Goal: Task Accomplishment & Management: Manage account settings

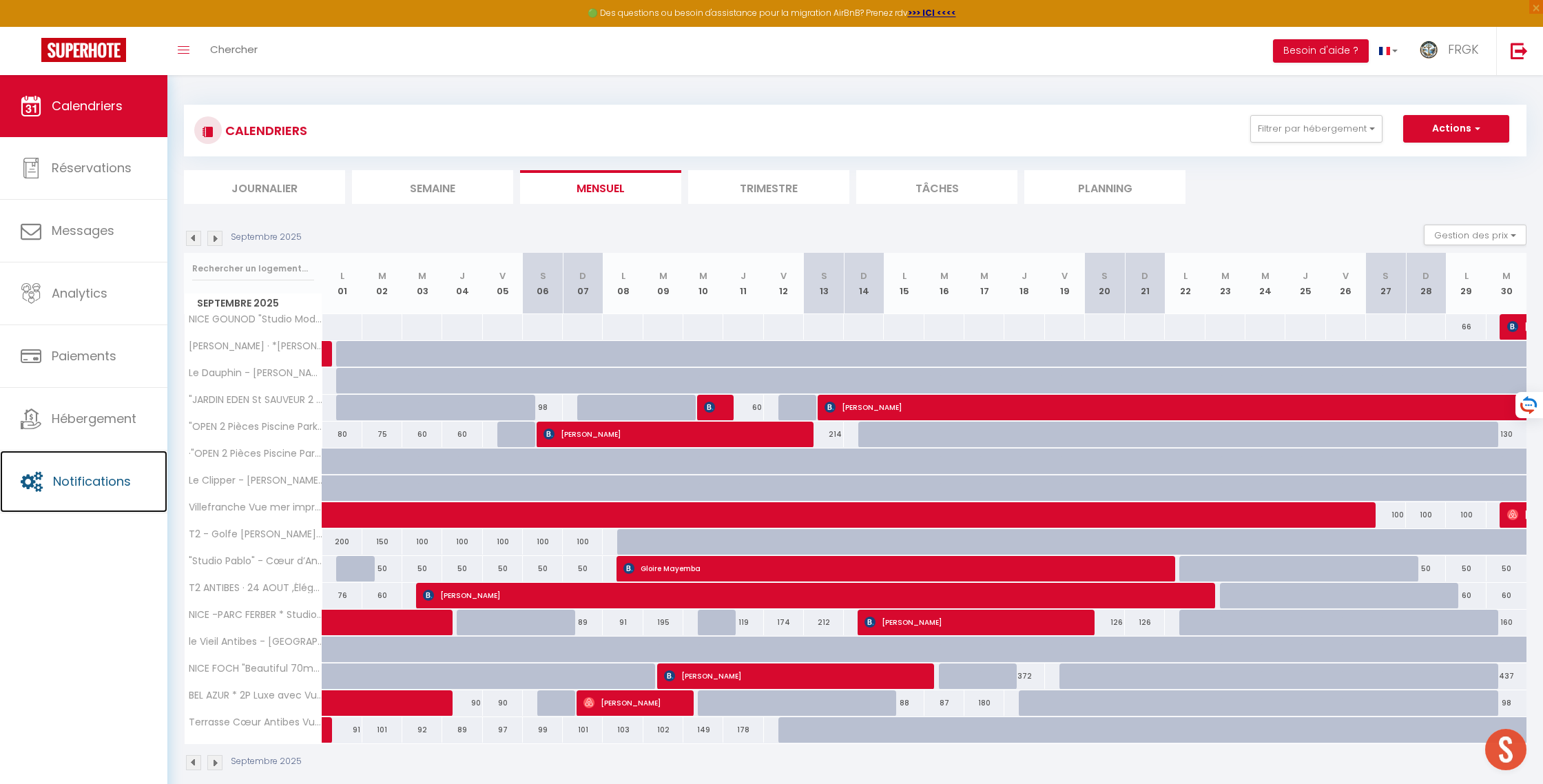
click at [92, 500] on link "Notifications" at bounding box center [84, 481] width 167 height 62
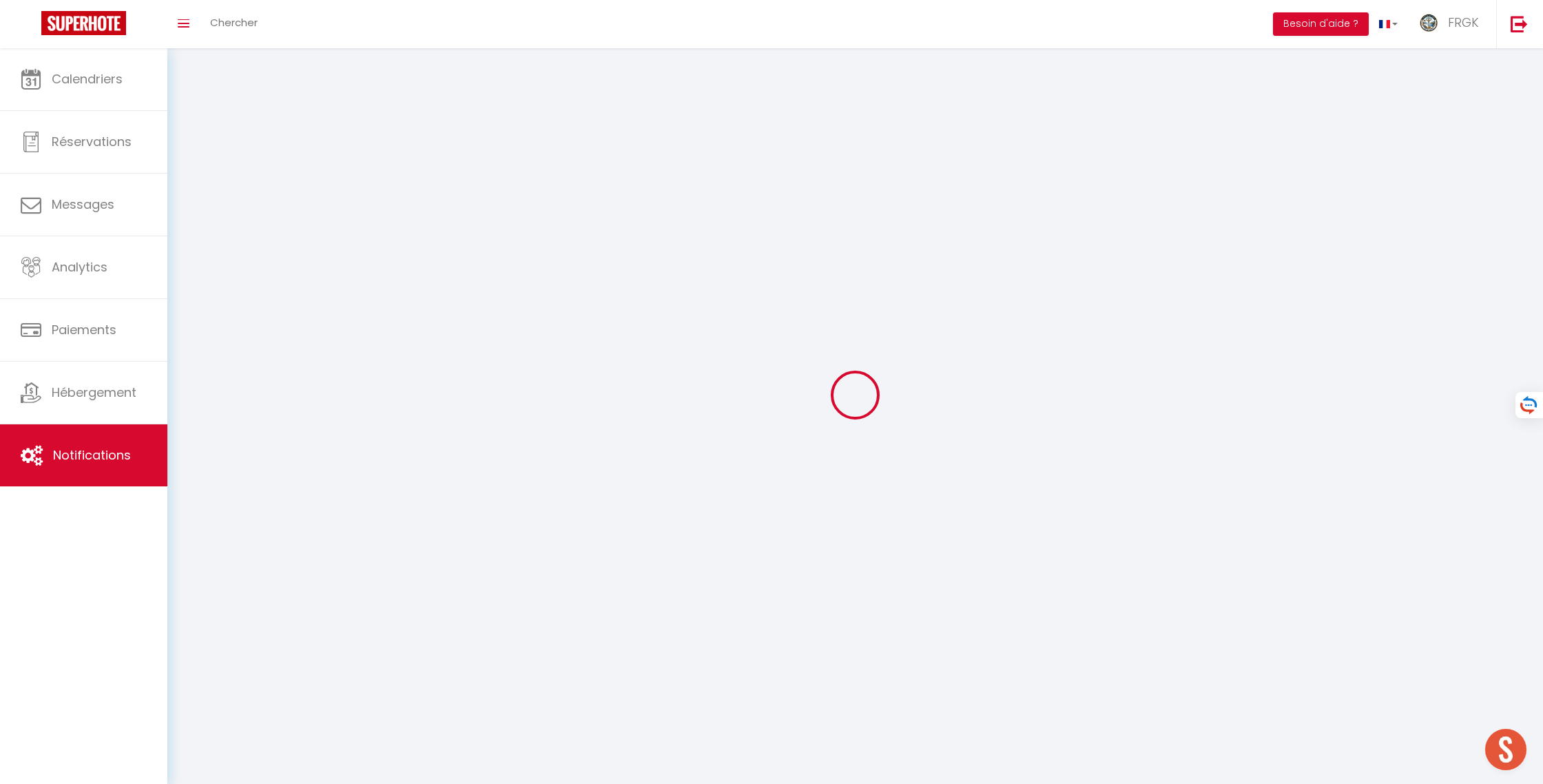
scroll to position [4792, 0]
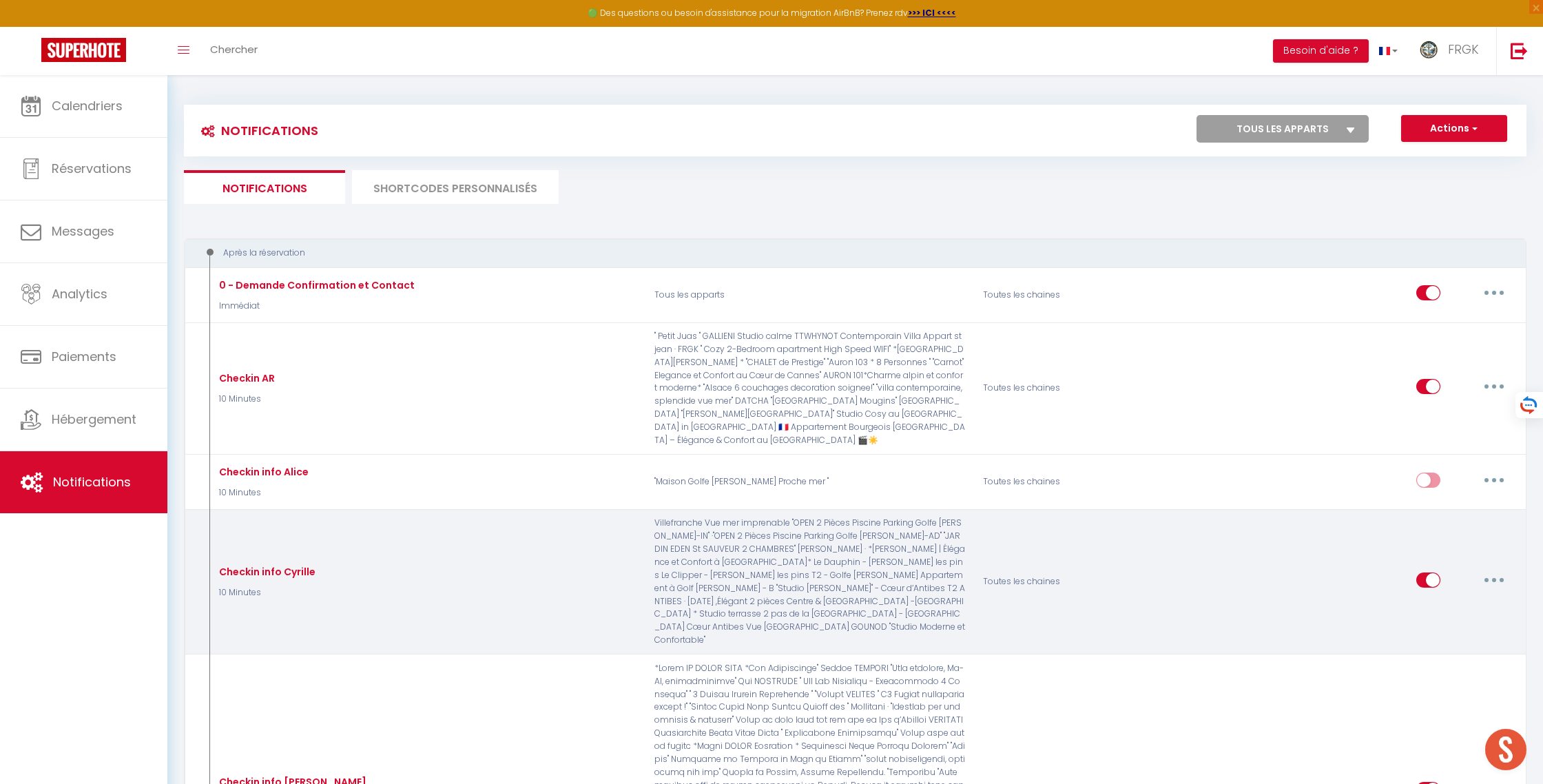
select select
checkbox input "false"
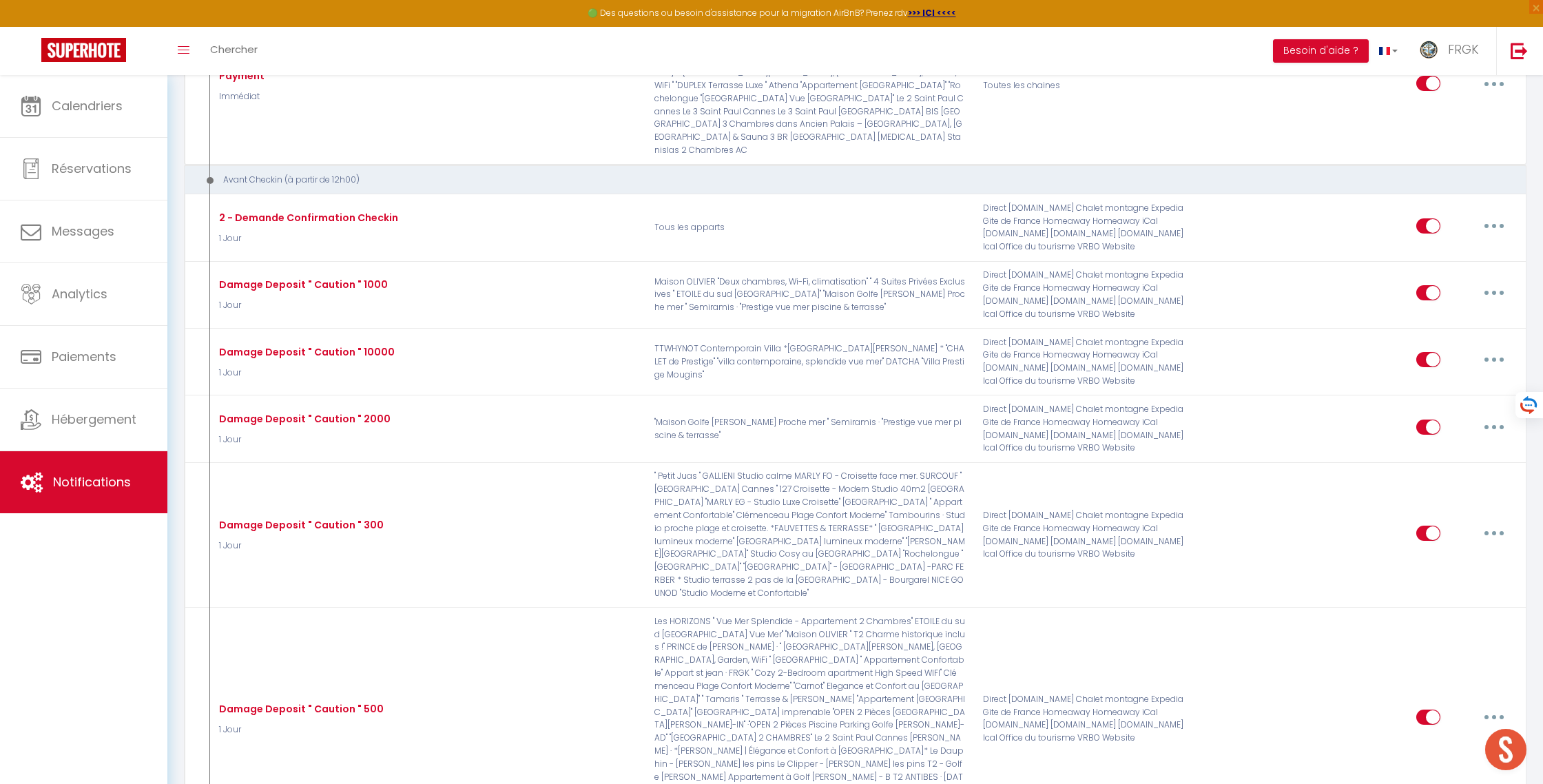
select select
checkbox input "false"
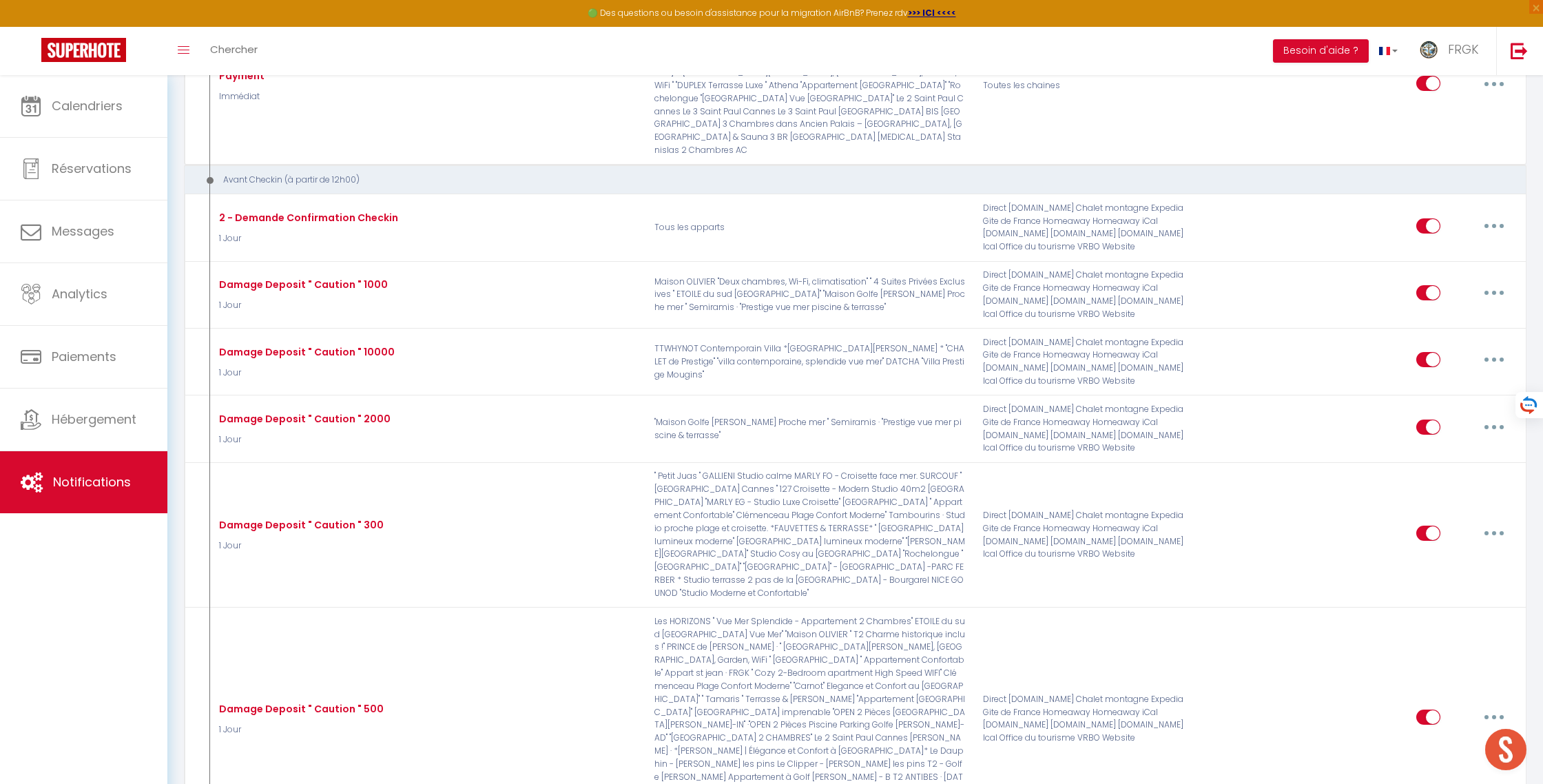
checkbox input "false"
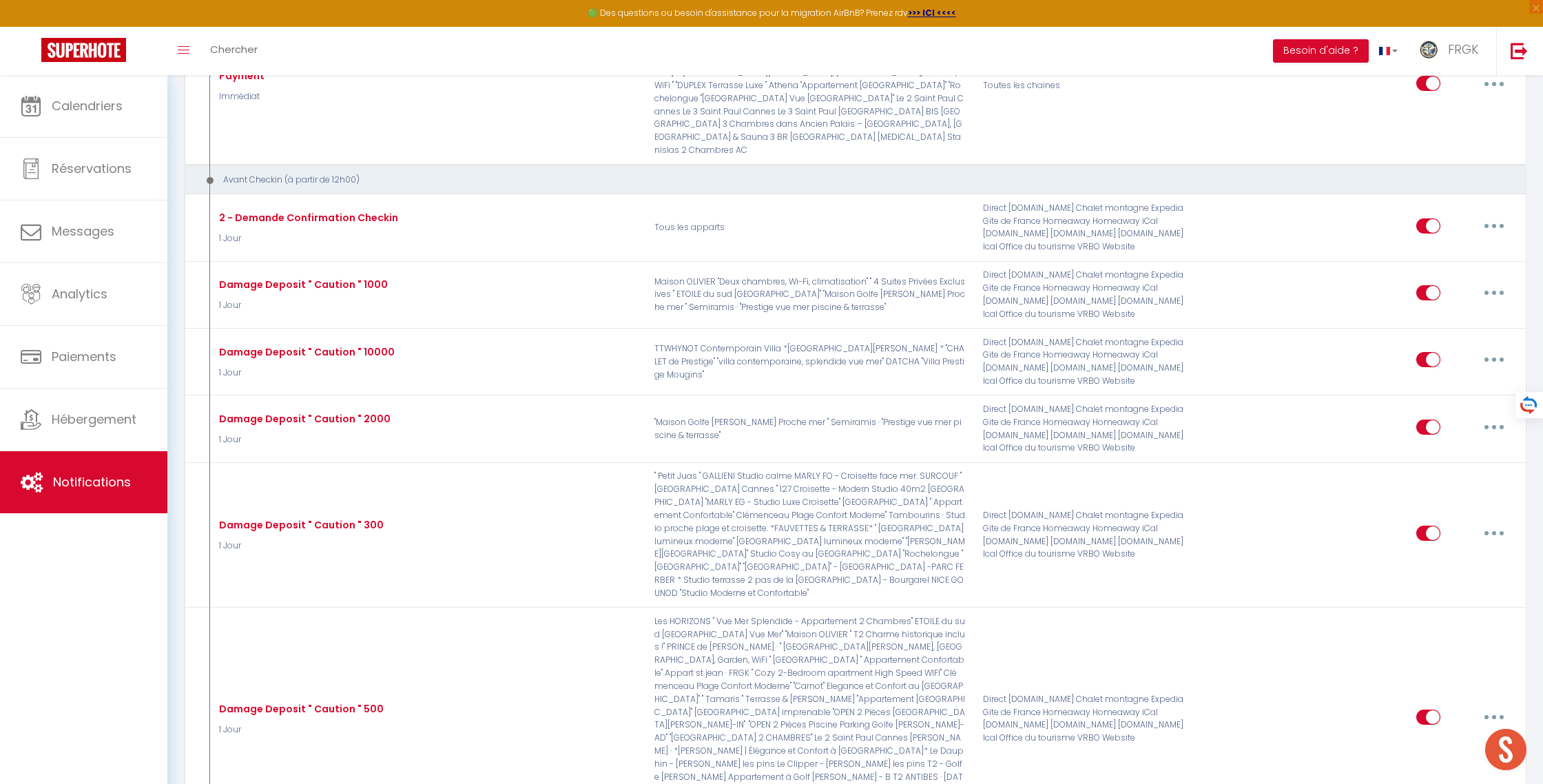
checkbox input "false"
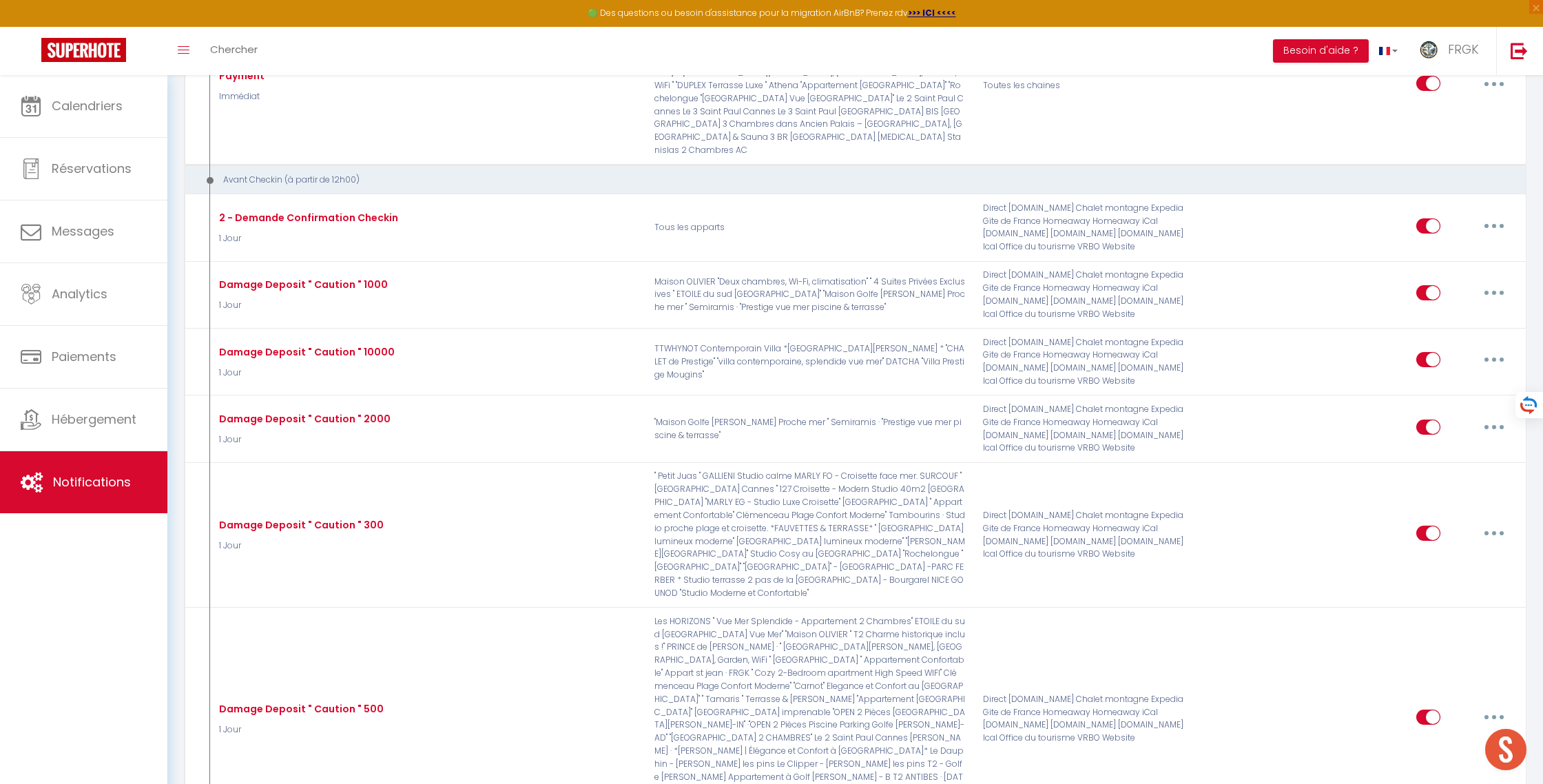
checkbox input "false"
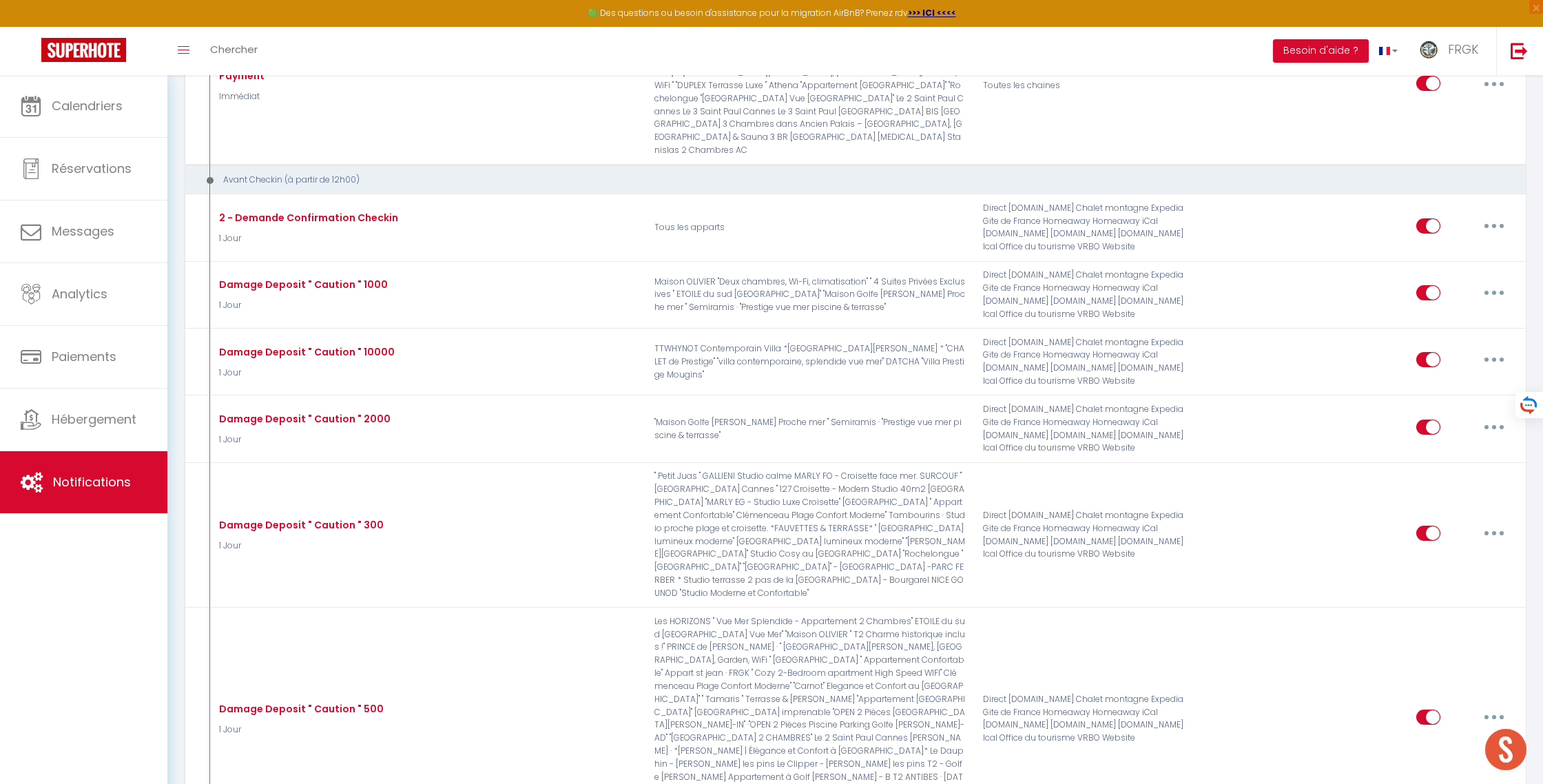
checkbox input "false"
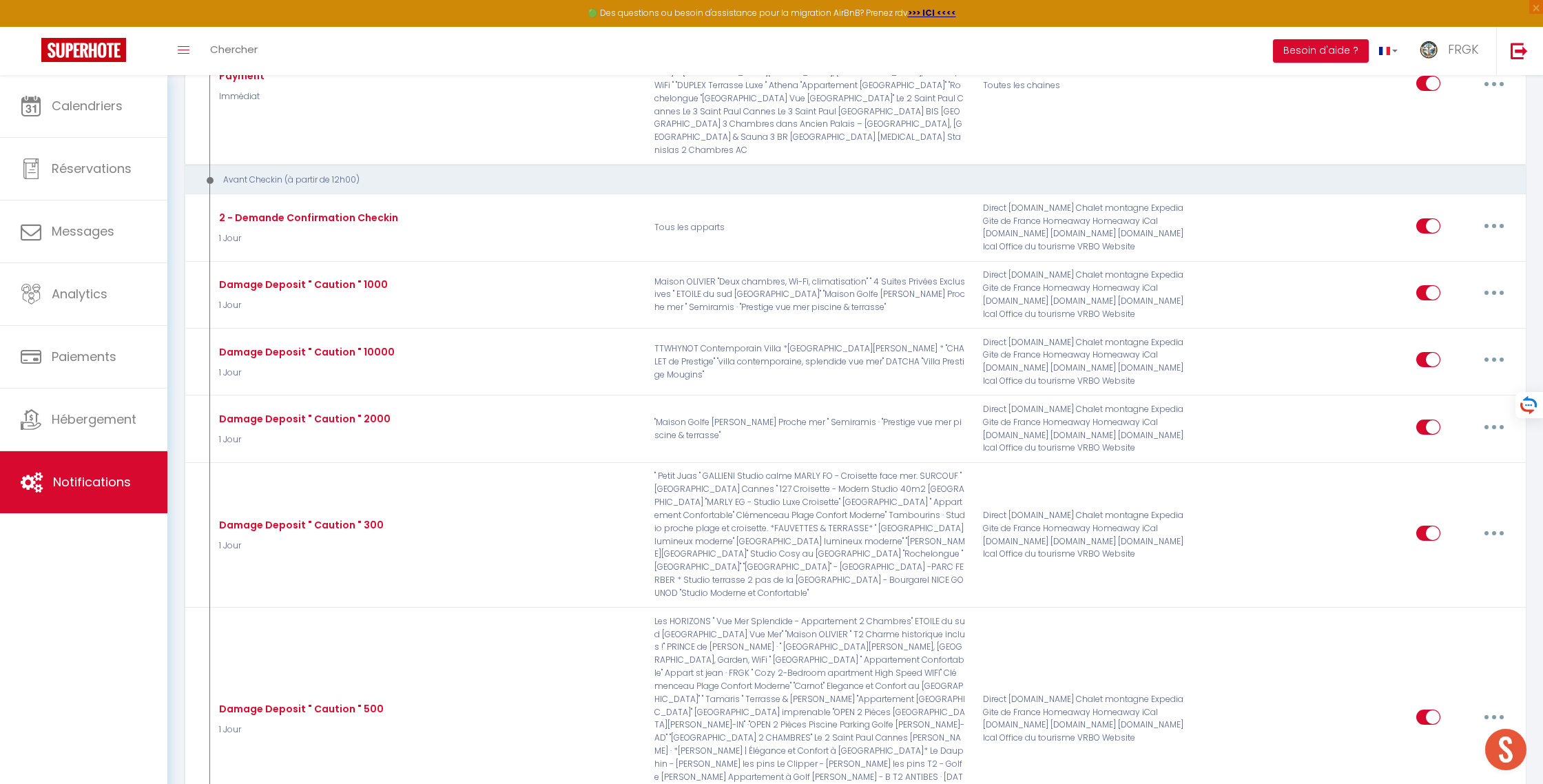
checkbox input "false"
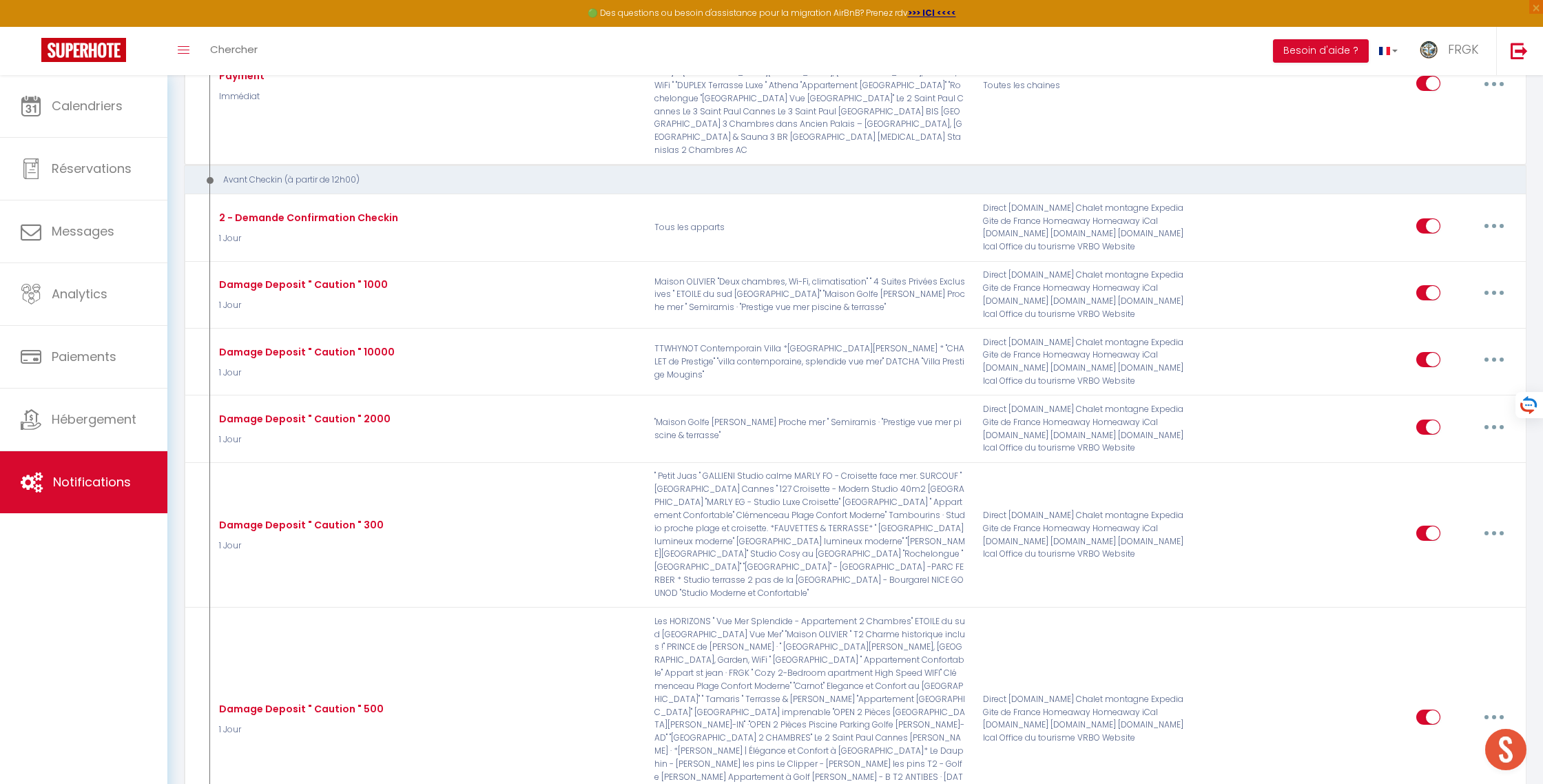
checkbox input "false"
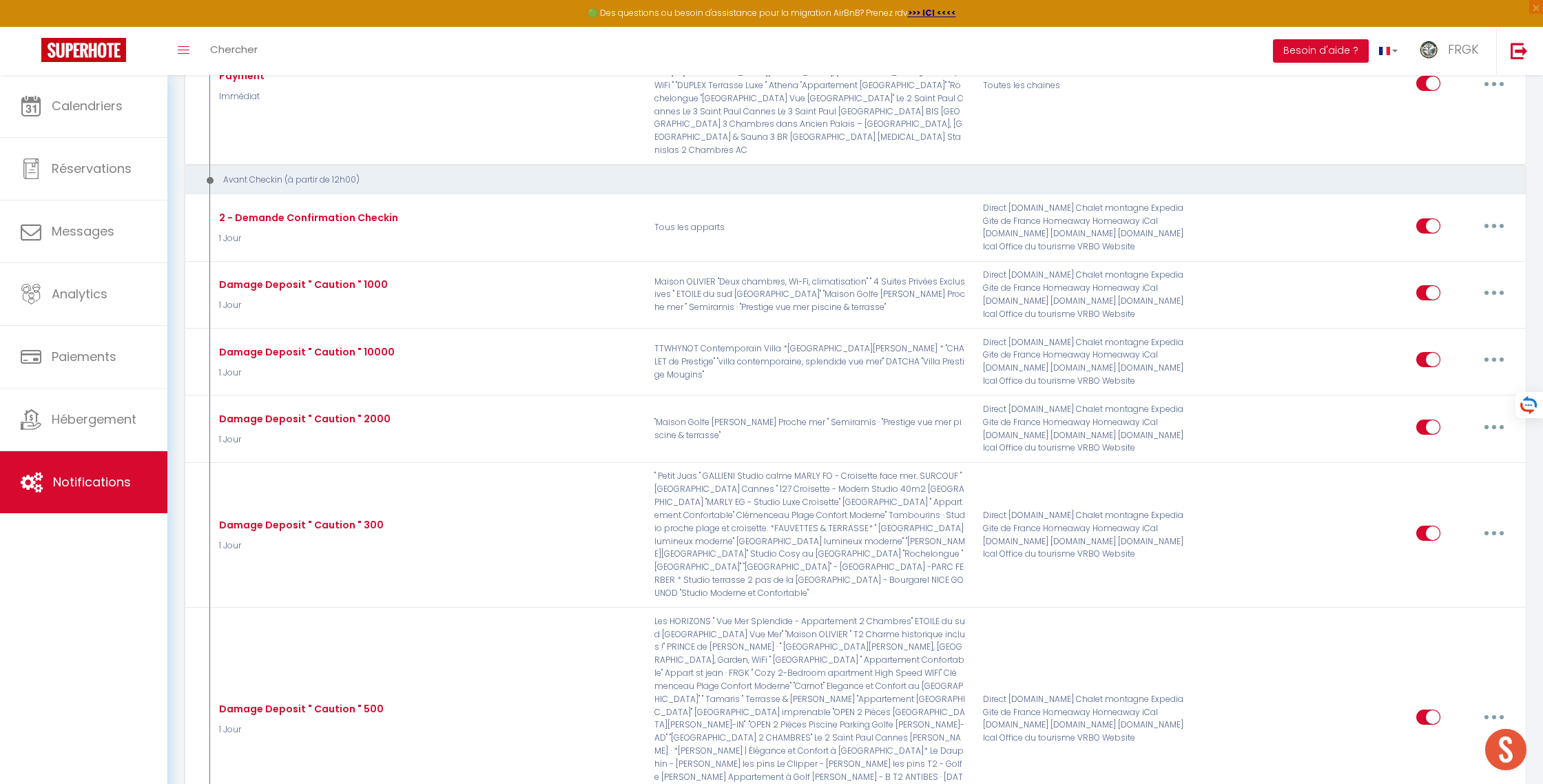
checkbox input "false"
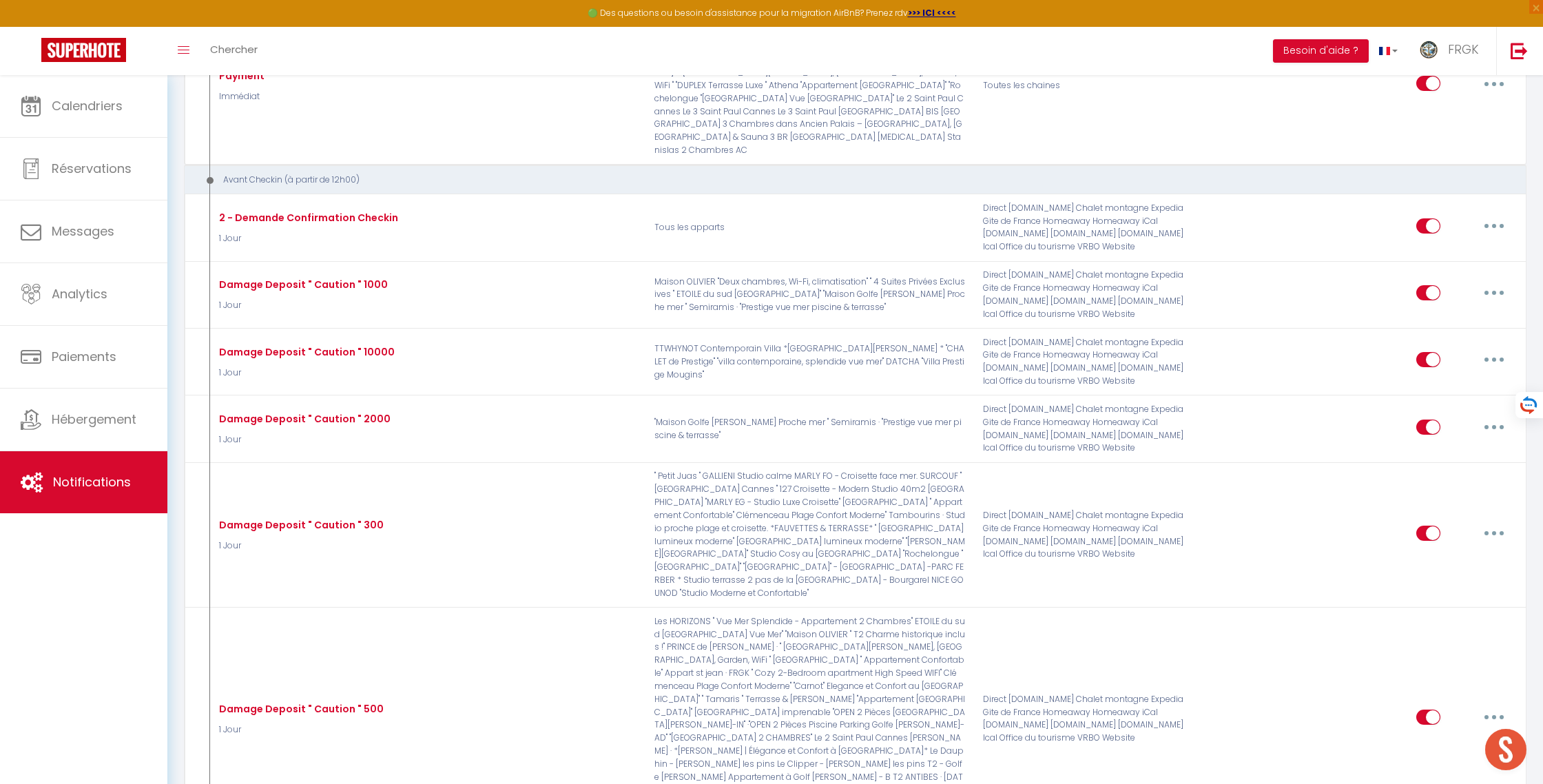
checkbox input "false"
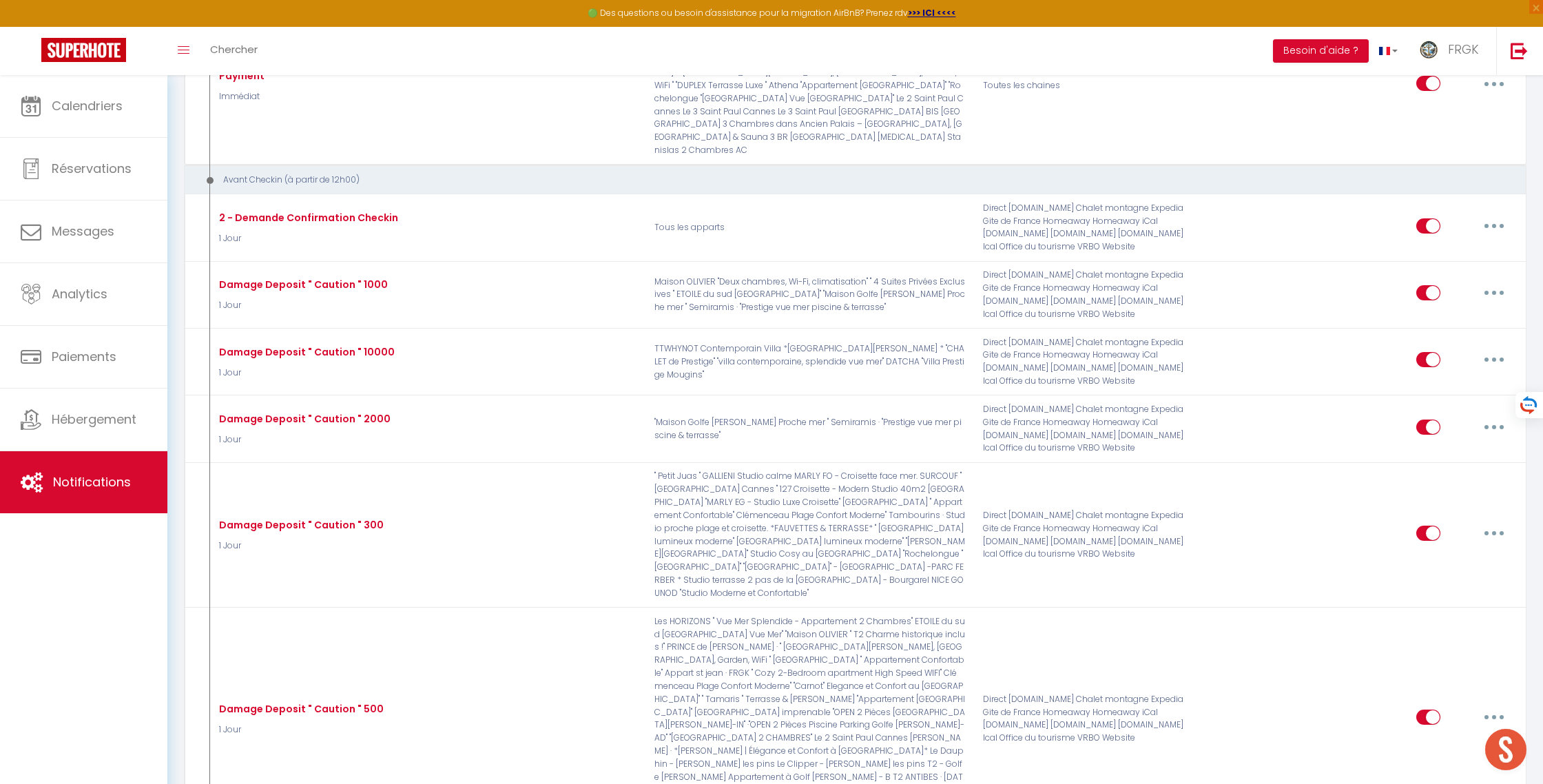
checkbox input "false"
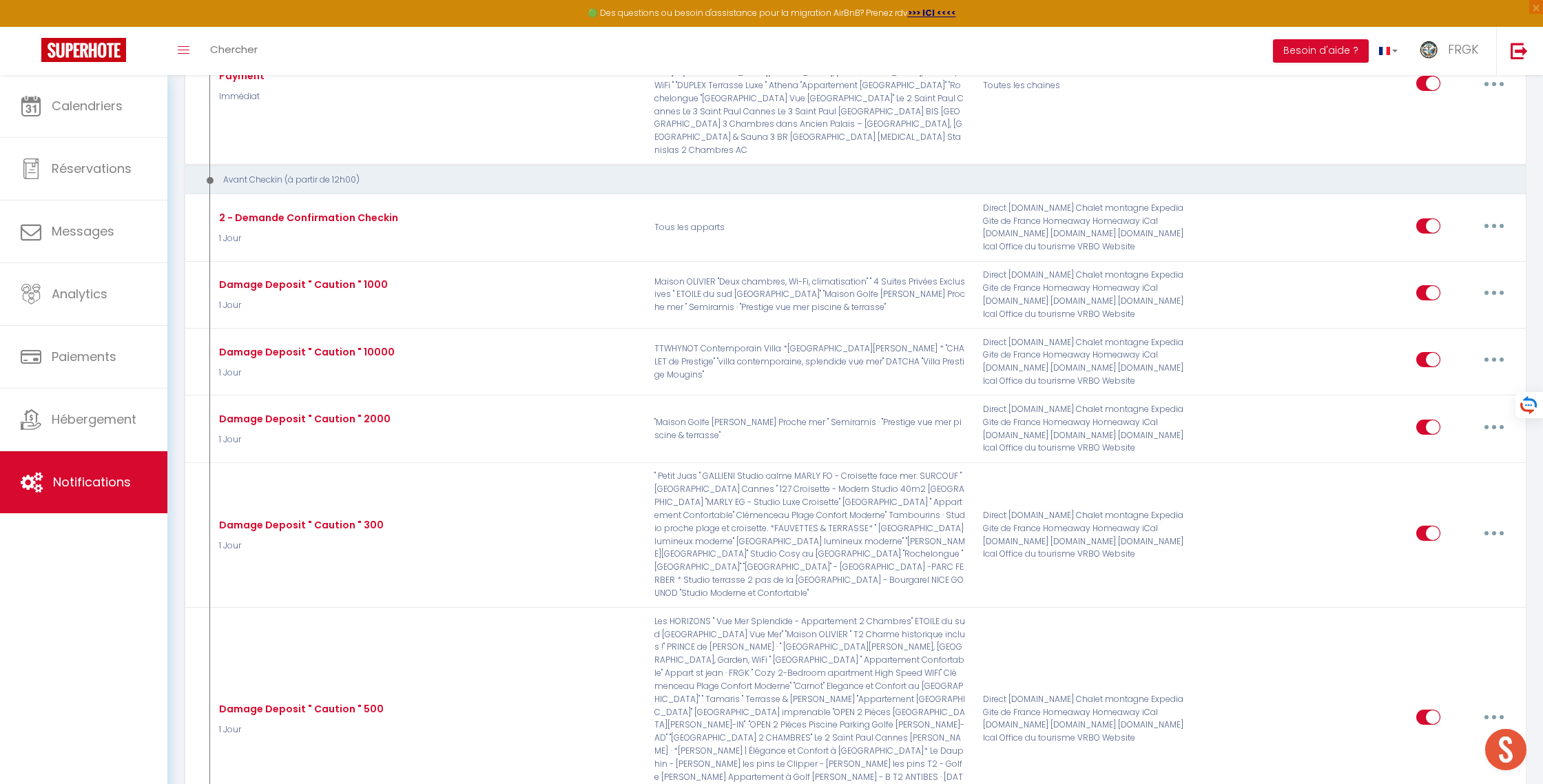
checkbox input "false"
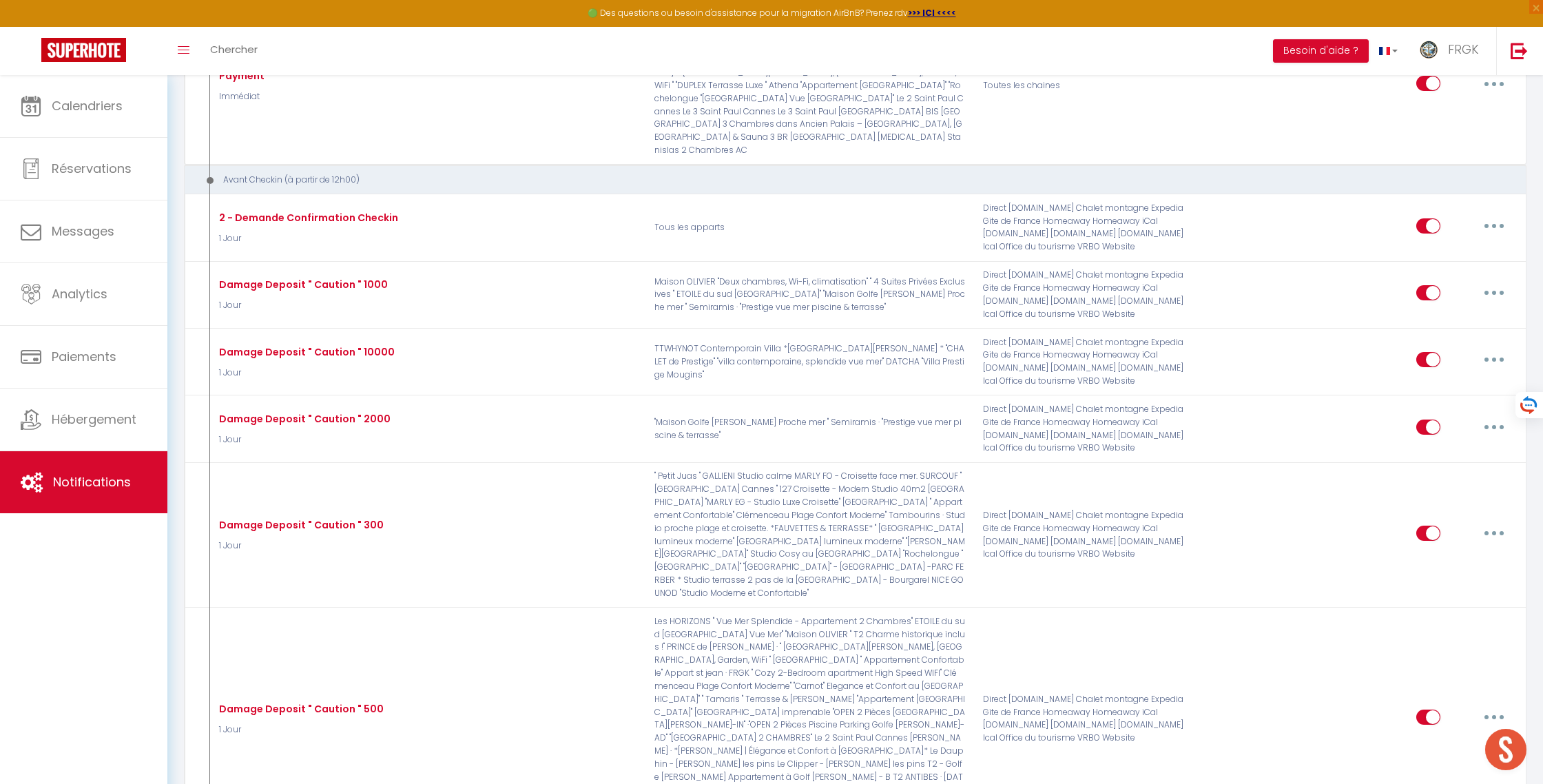
checkbox input "false"
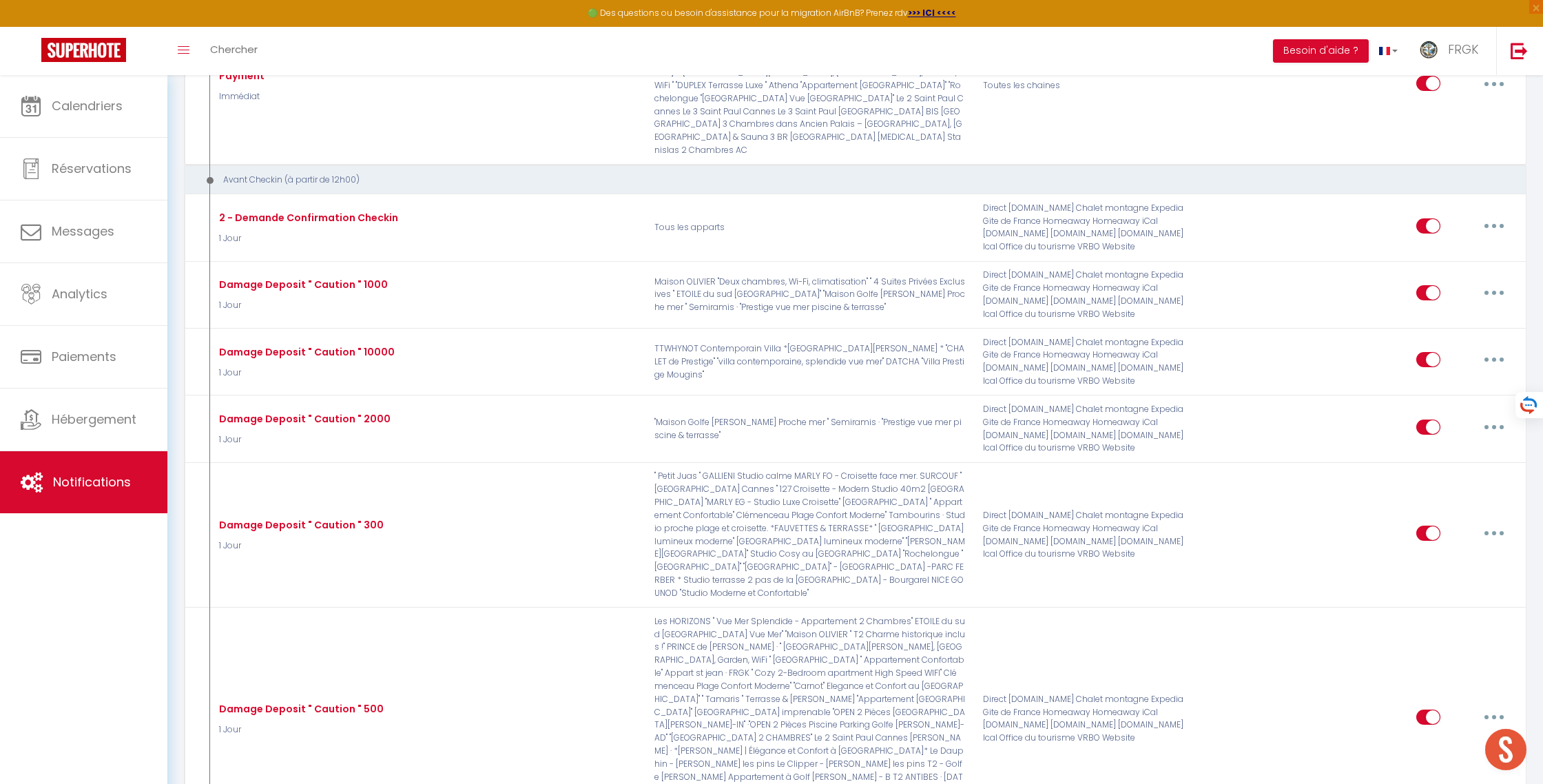
checkbox input "false"
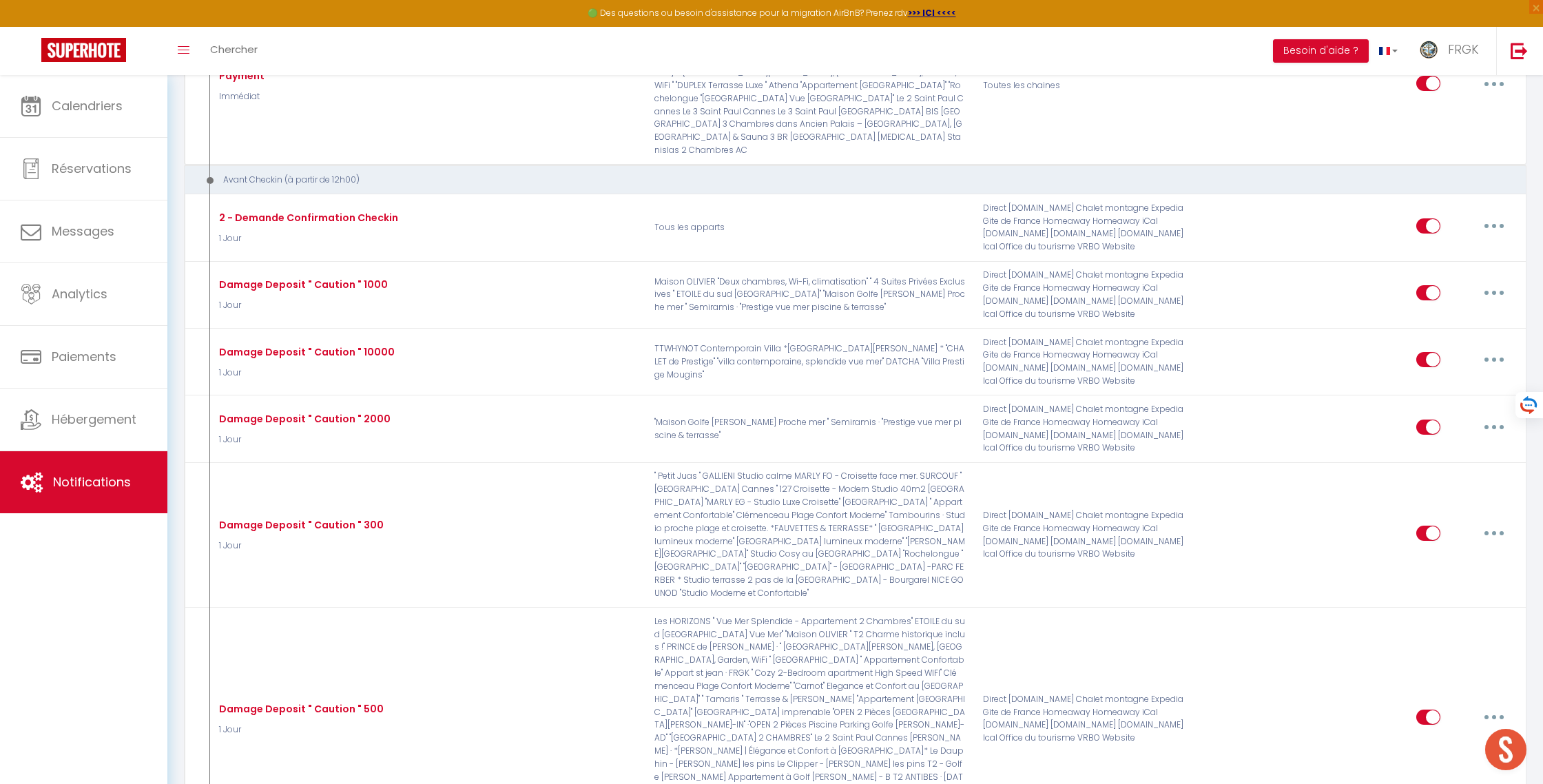
checkbox input "false"
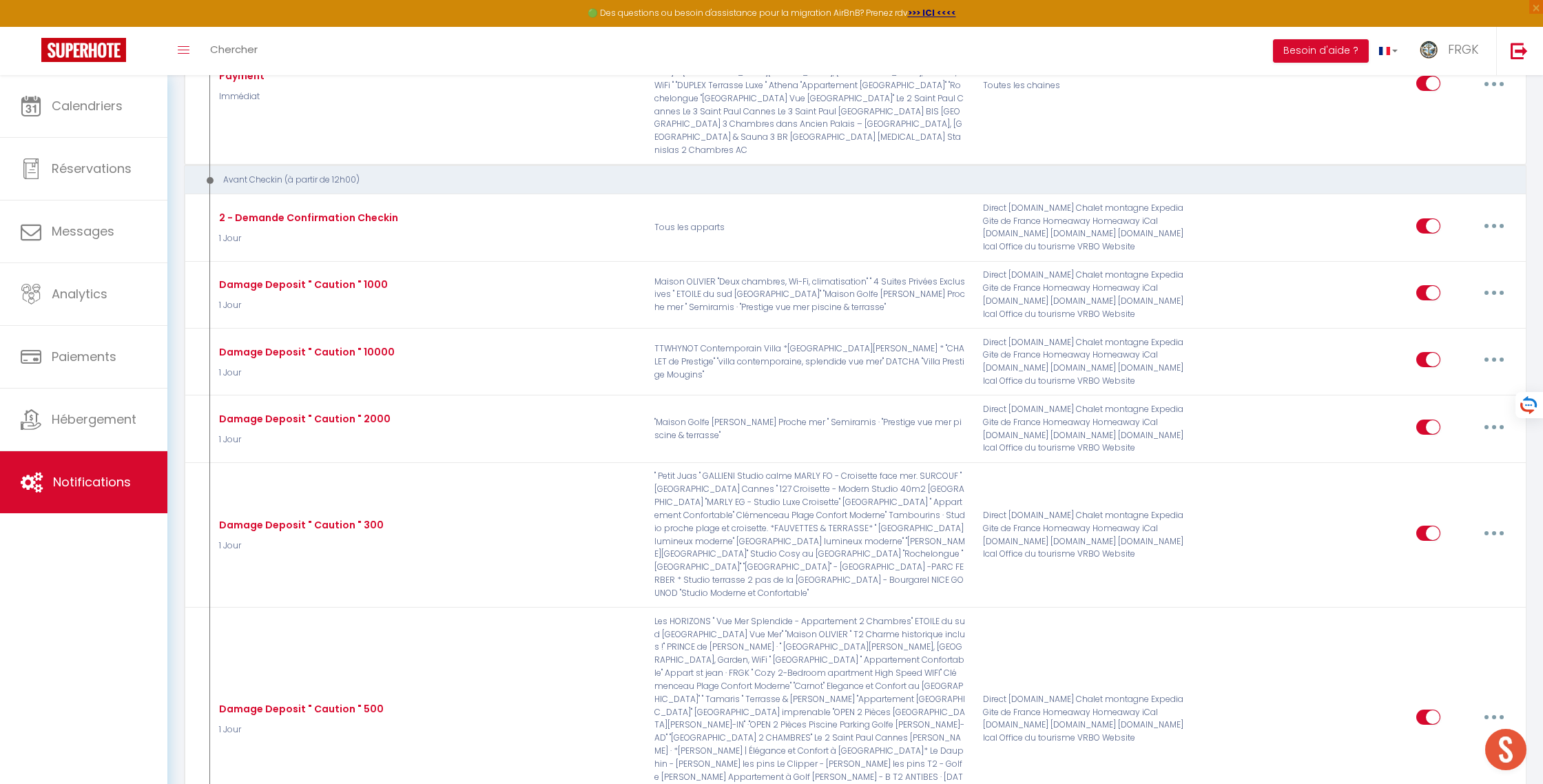
checkbox input "false"
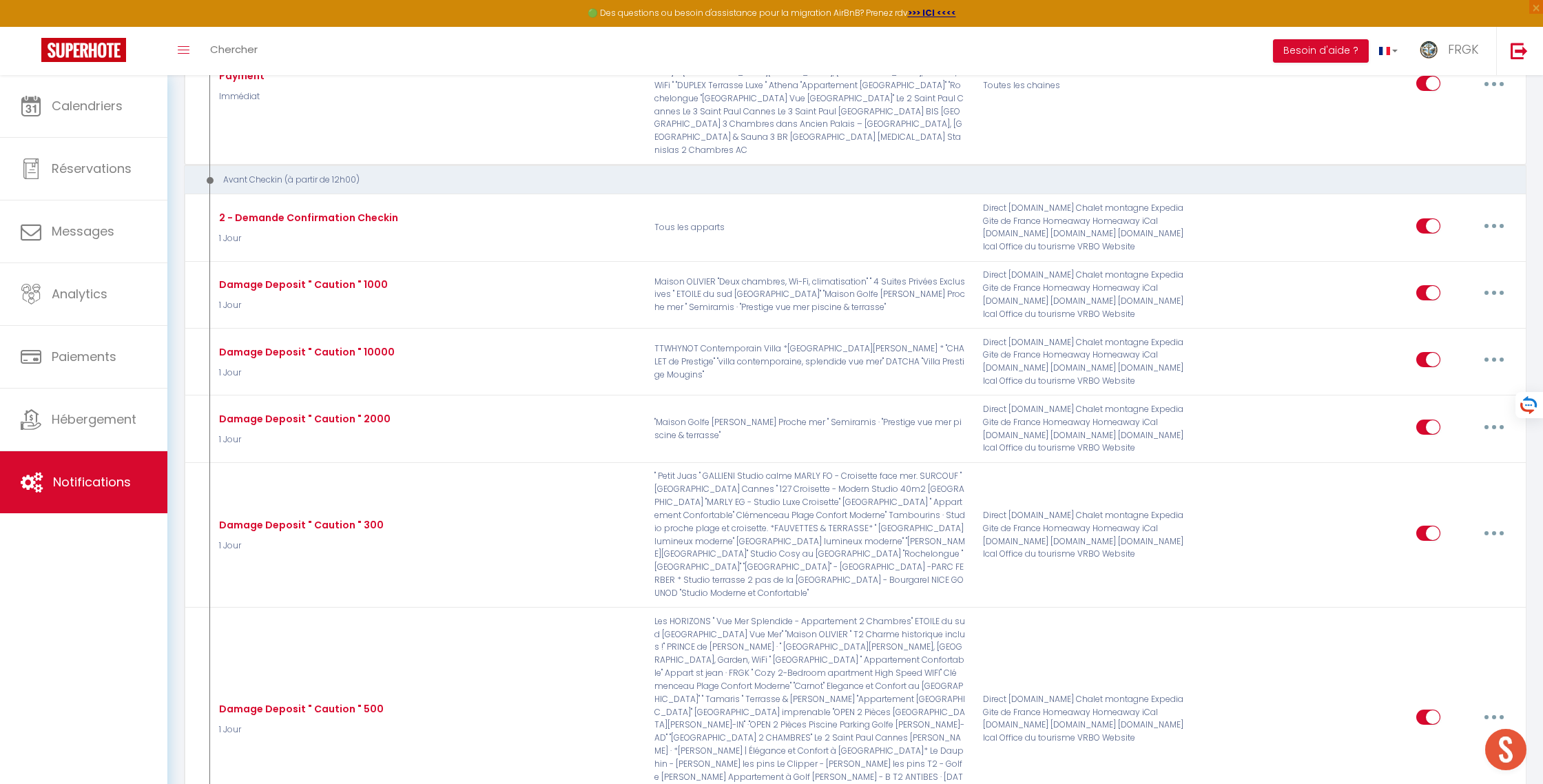
checkbox input "false"
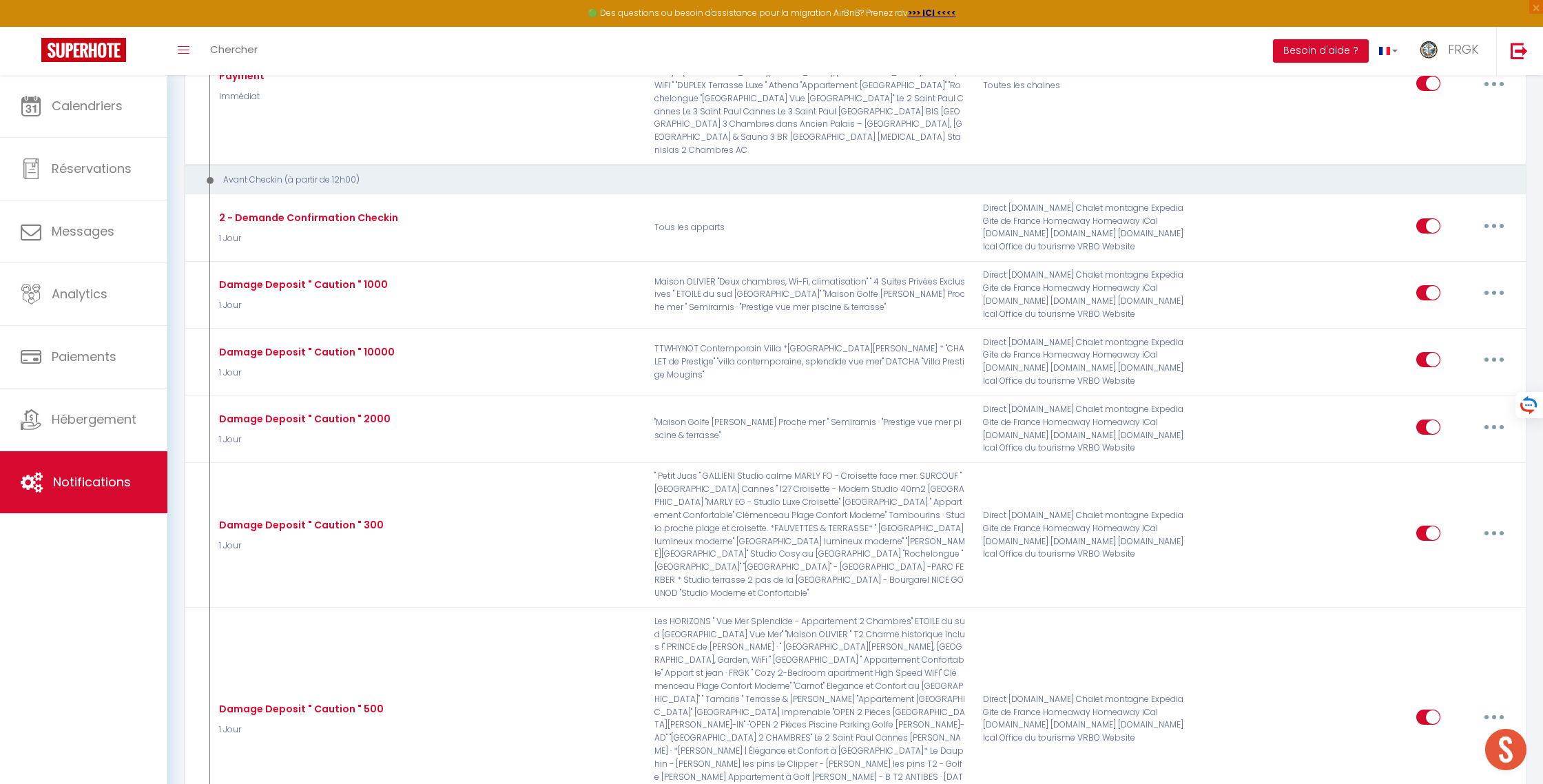
checkbox input "false"
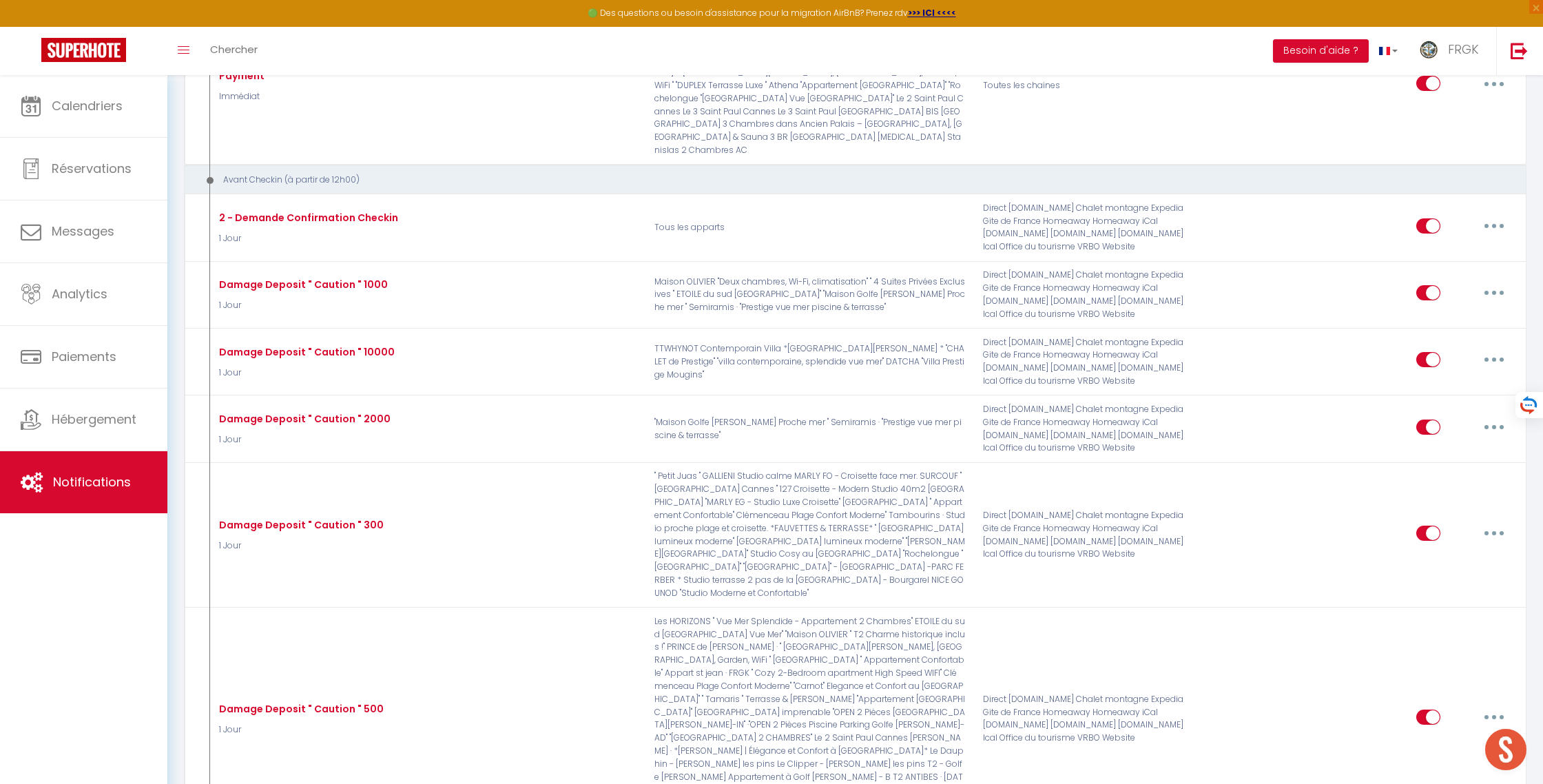
checkbox input "false"
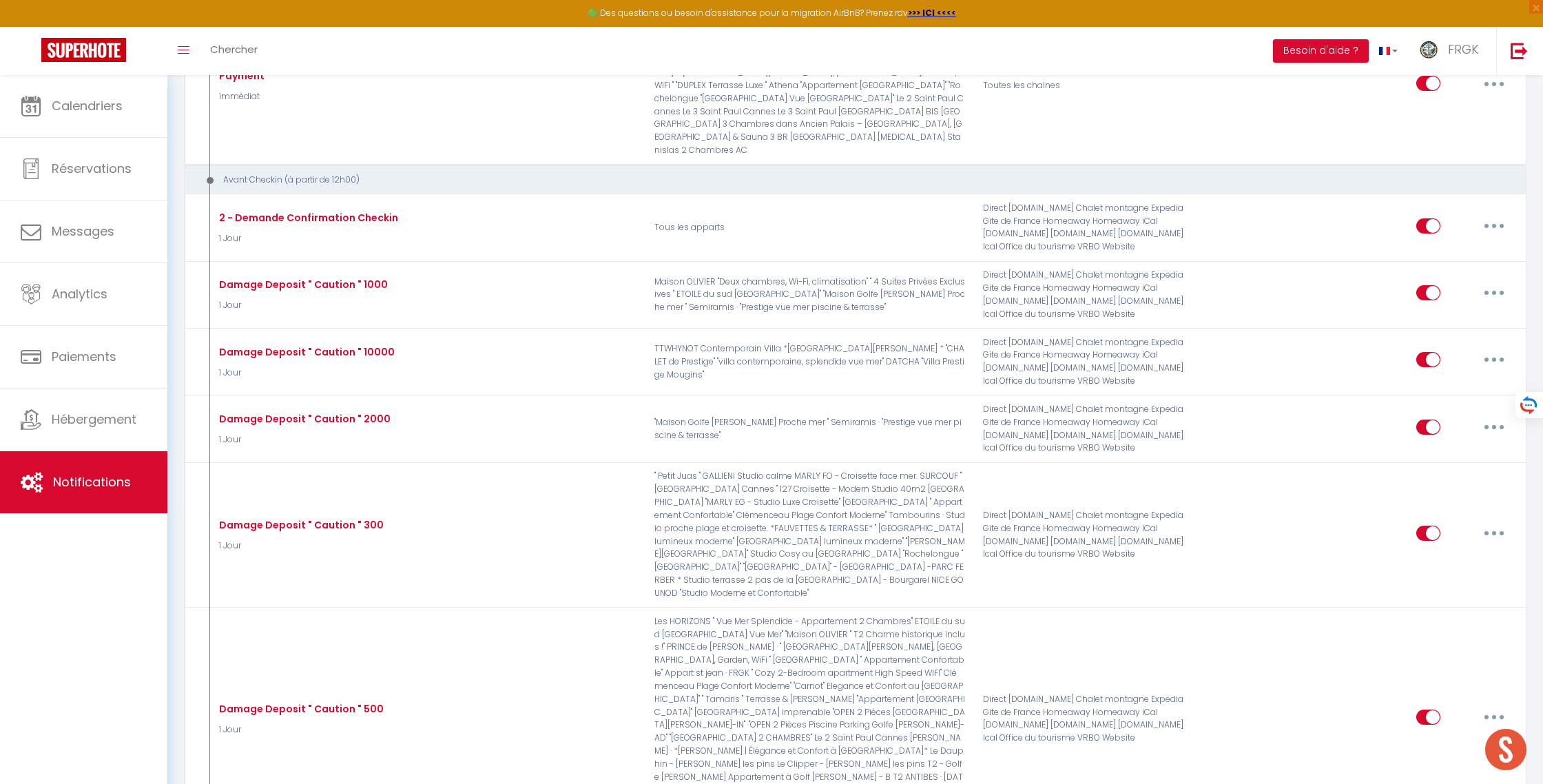
checkbox input "false"
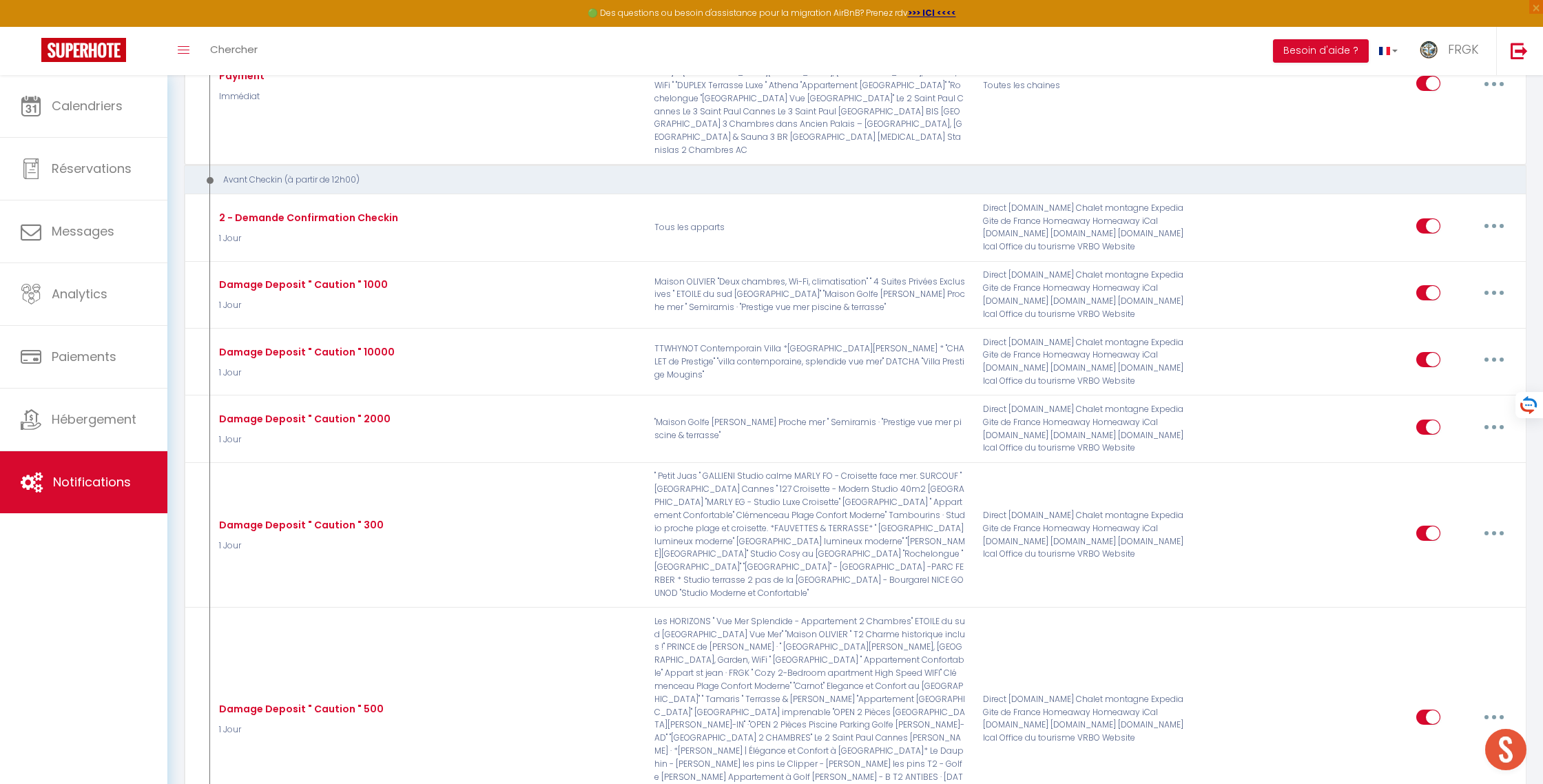
checkbox input "false"
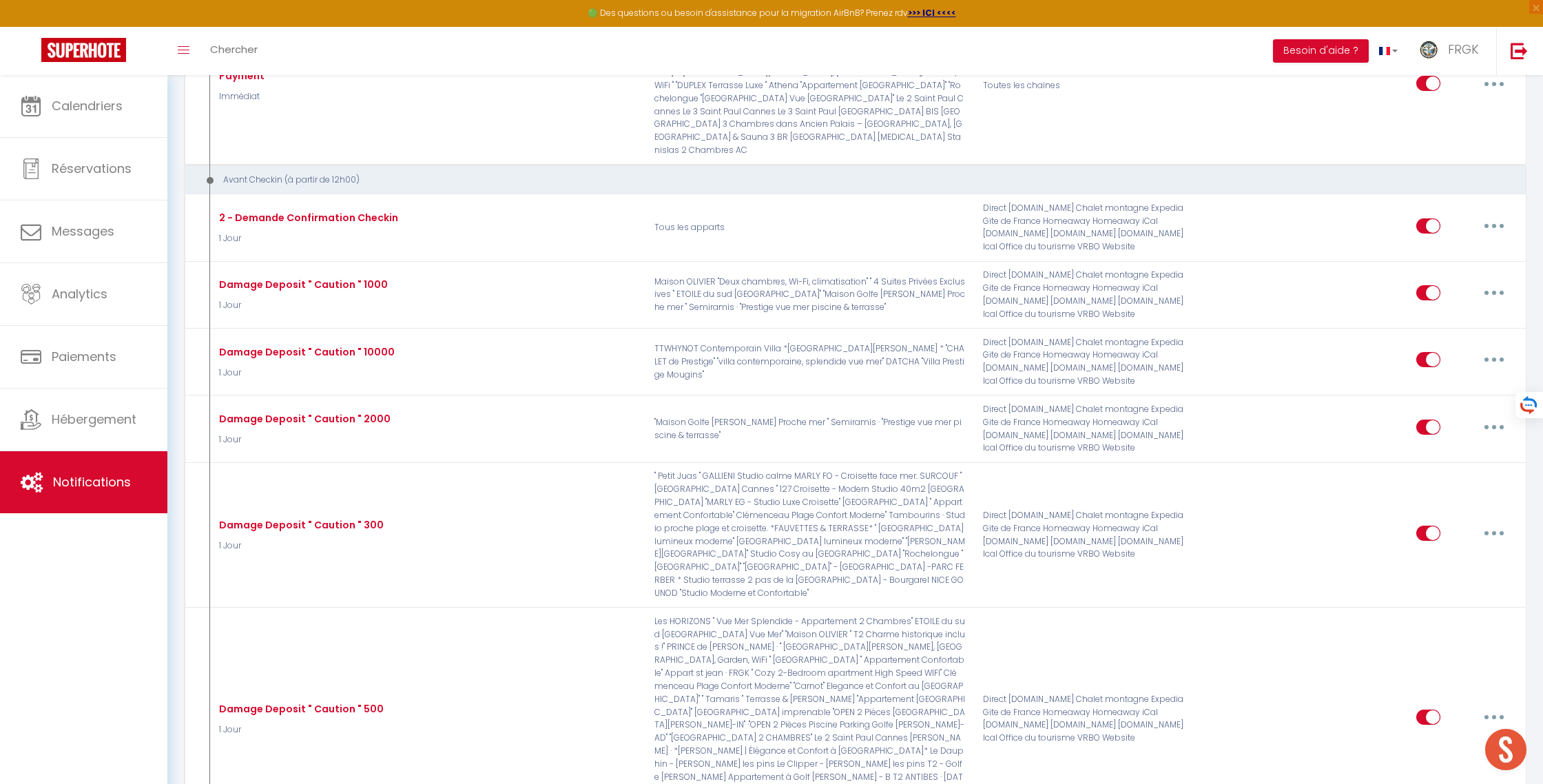
checkbox input "false"
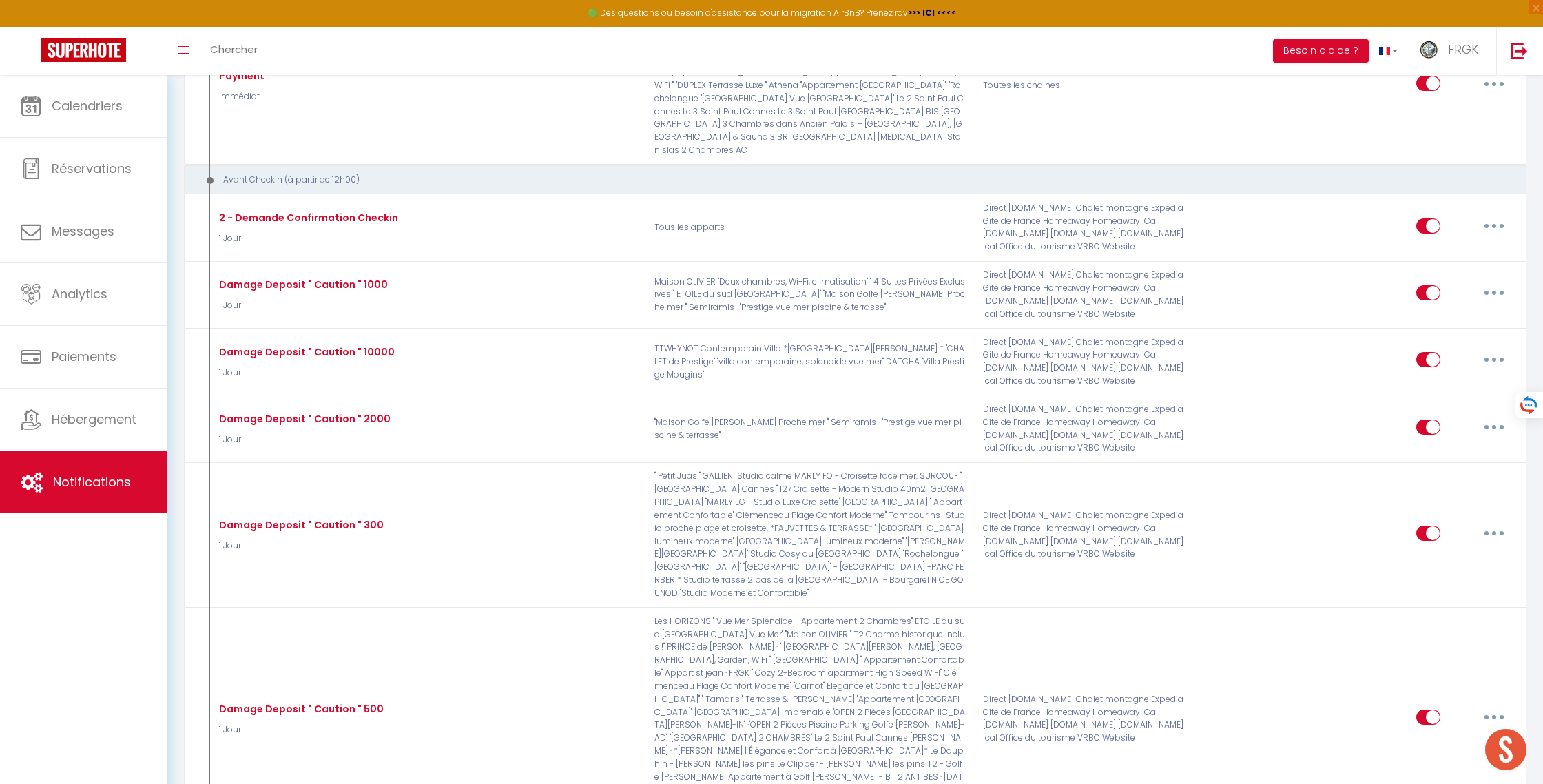
checkbox input "false"
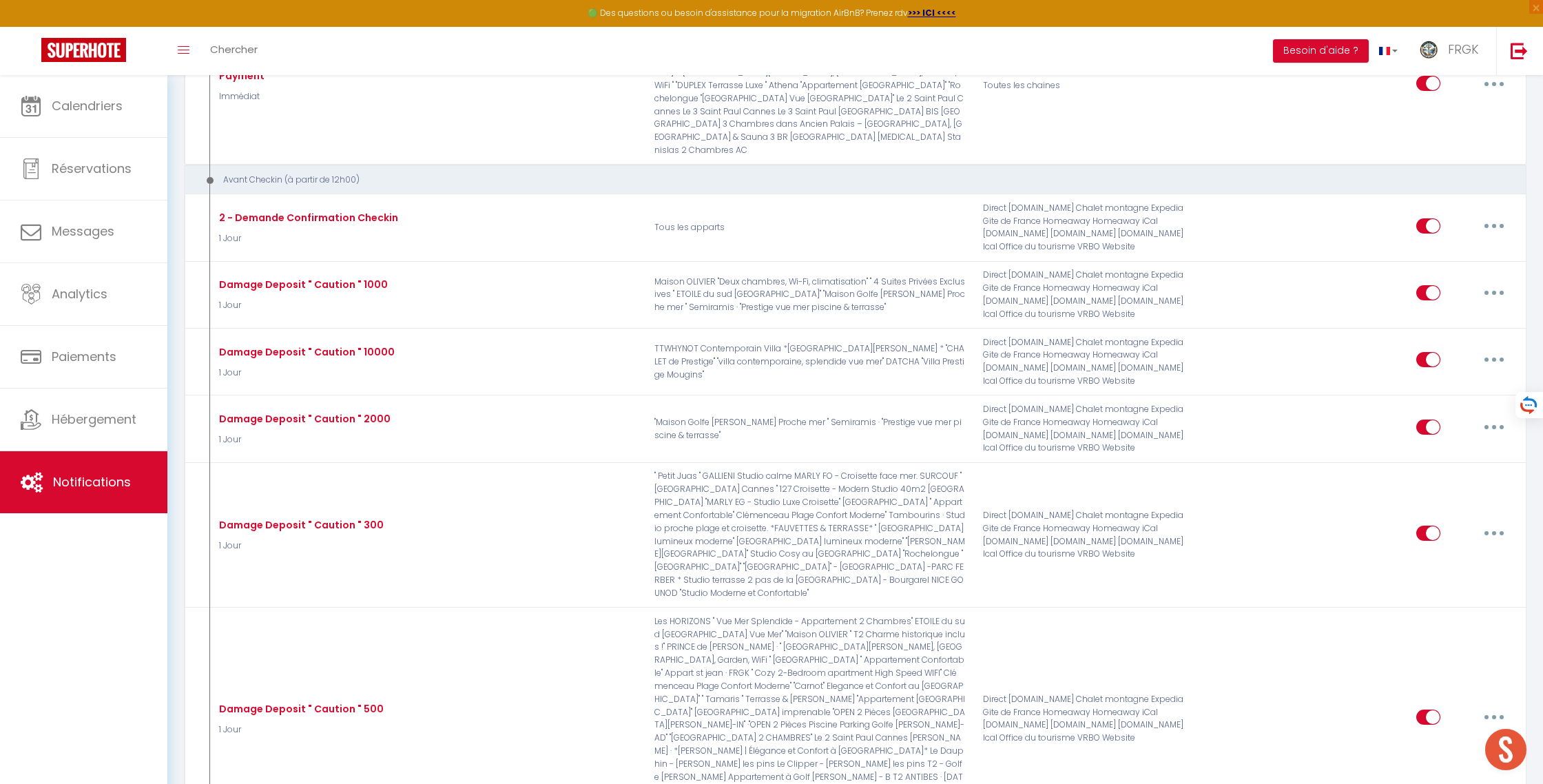
checkbox input "false"
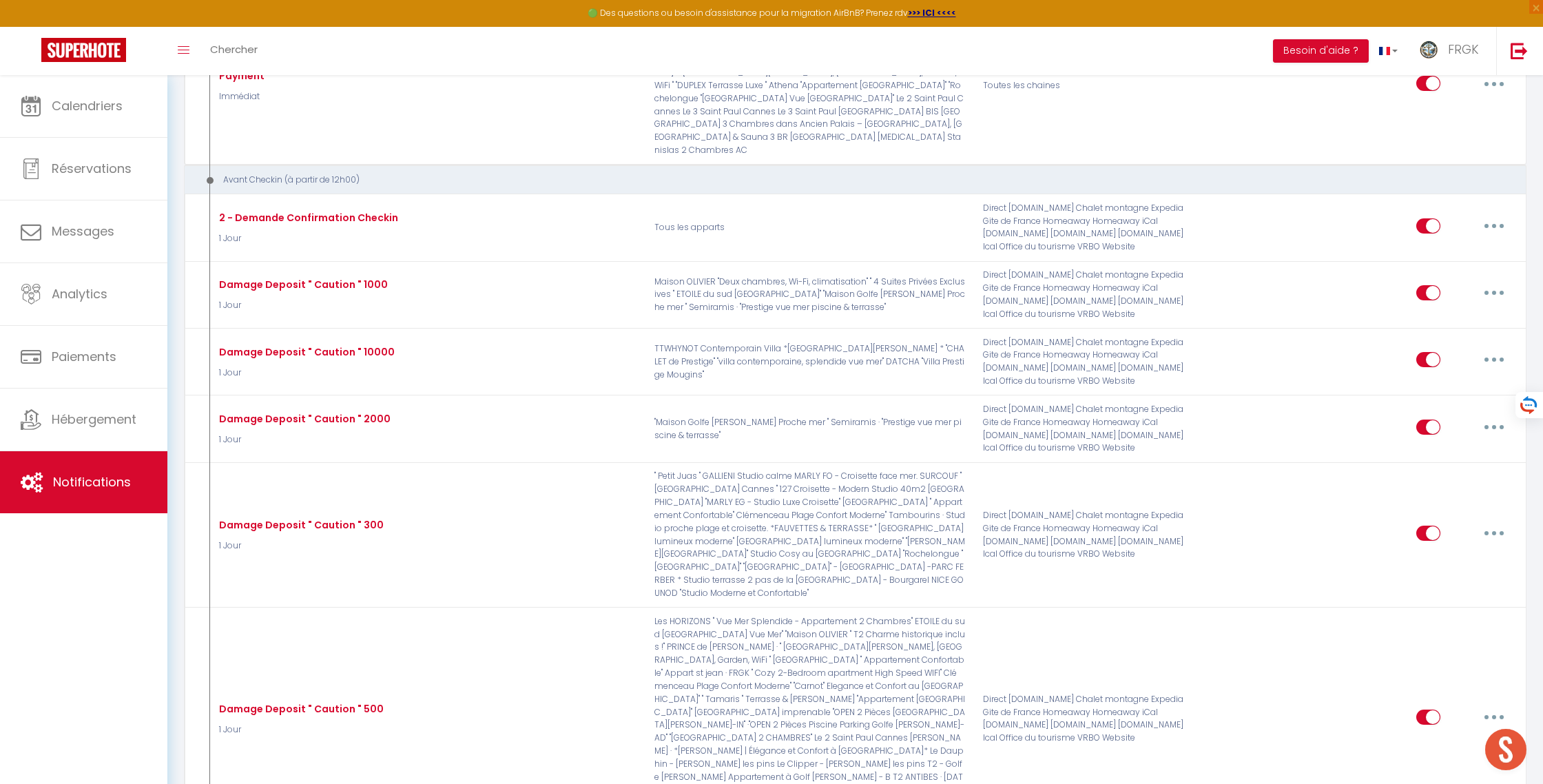
checkbox input "false"
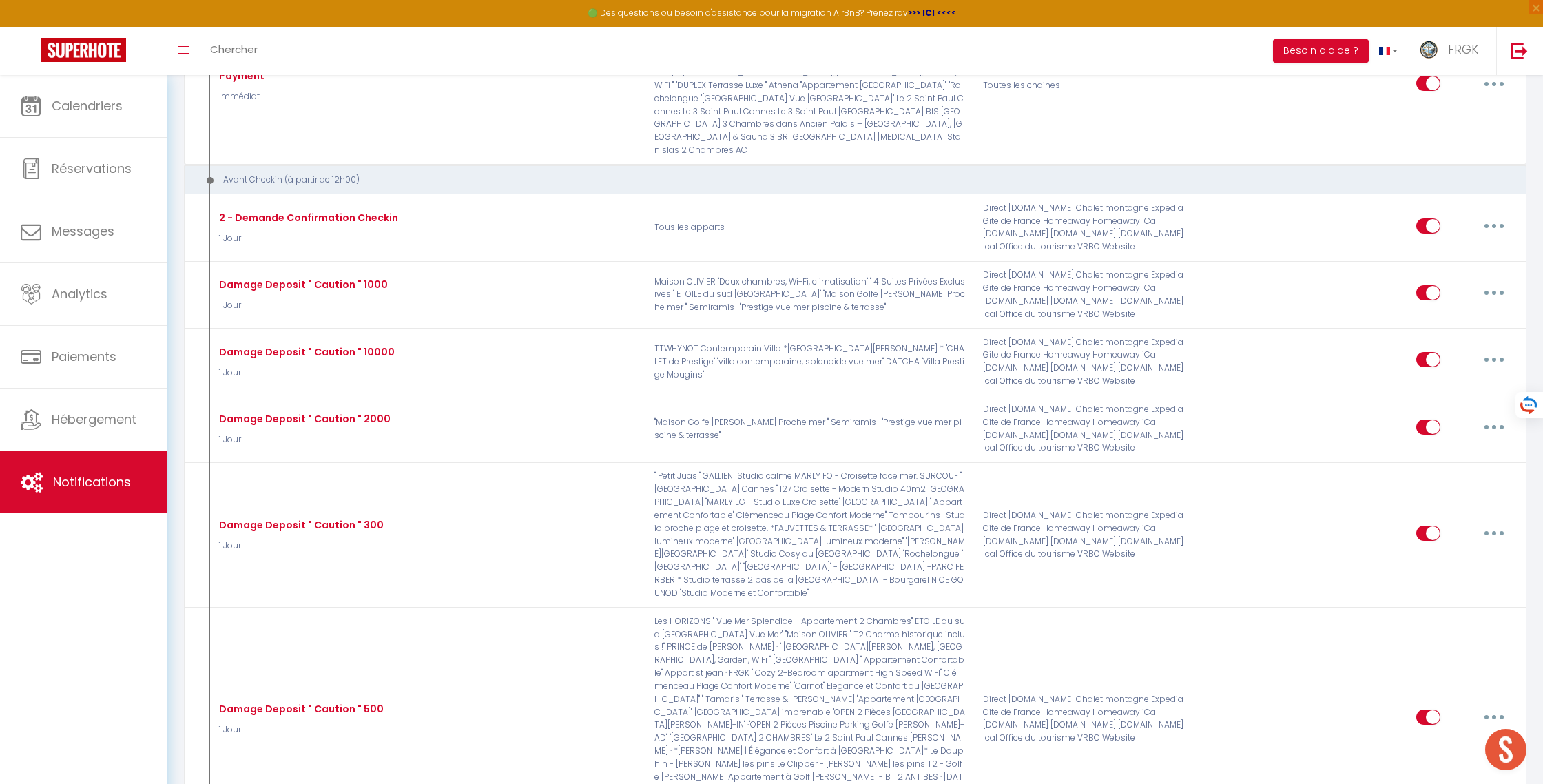
checkbox input "false"
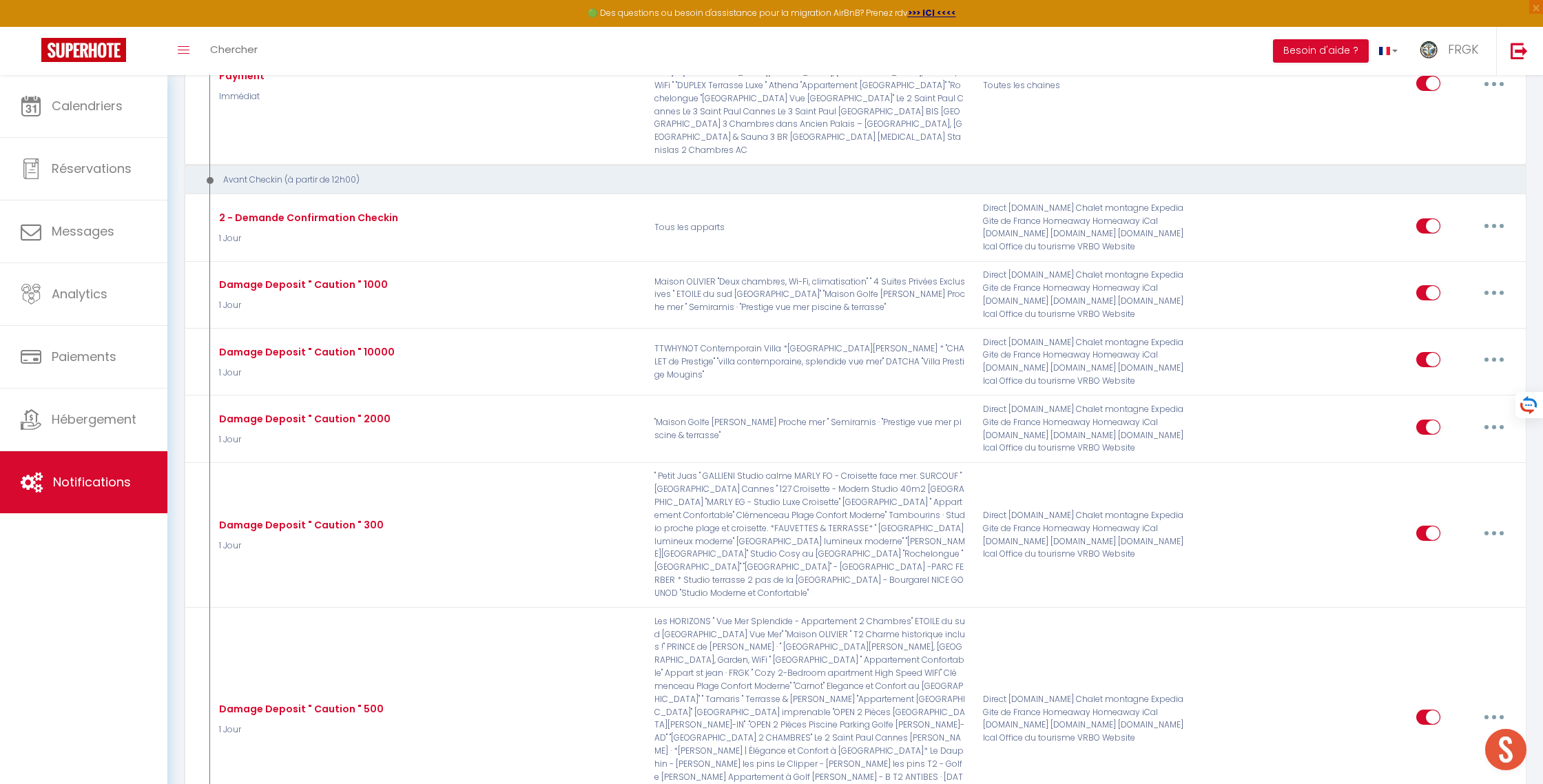
checkbox input "false"
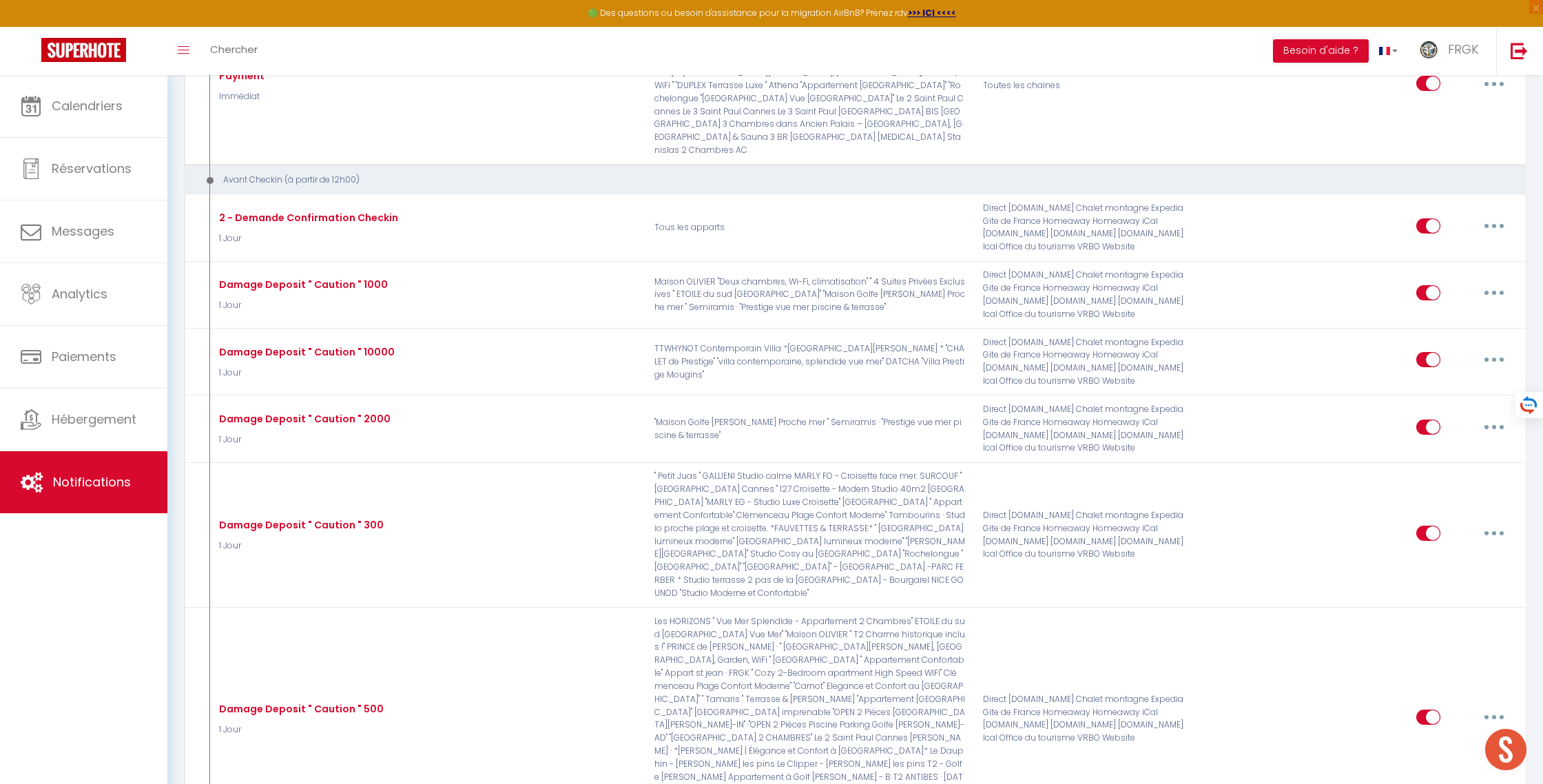
checkbox input "false"
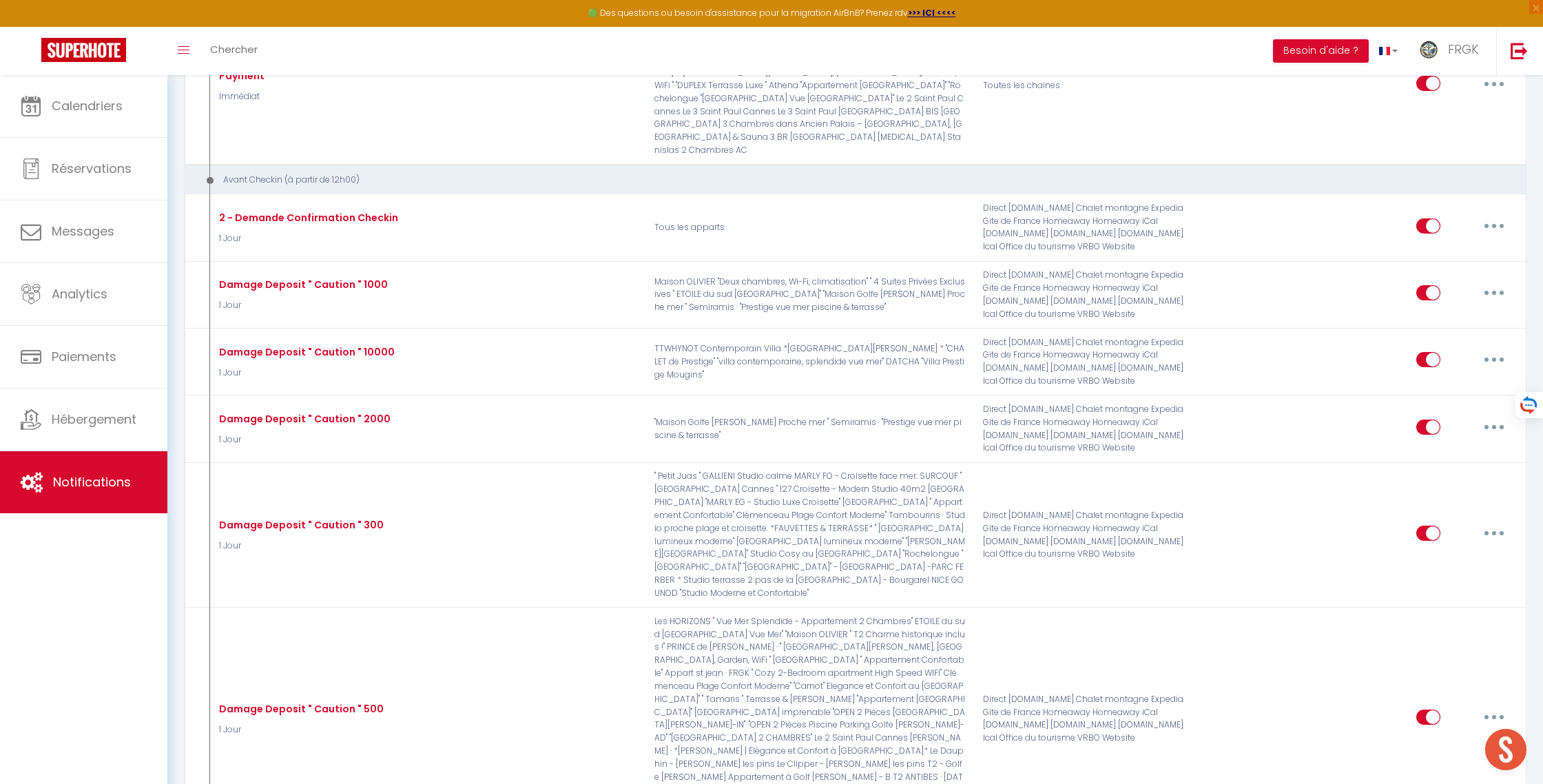
checkbox input "false"
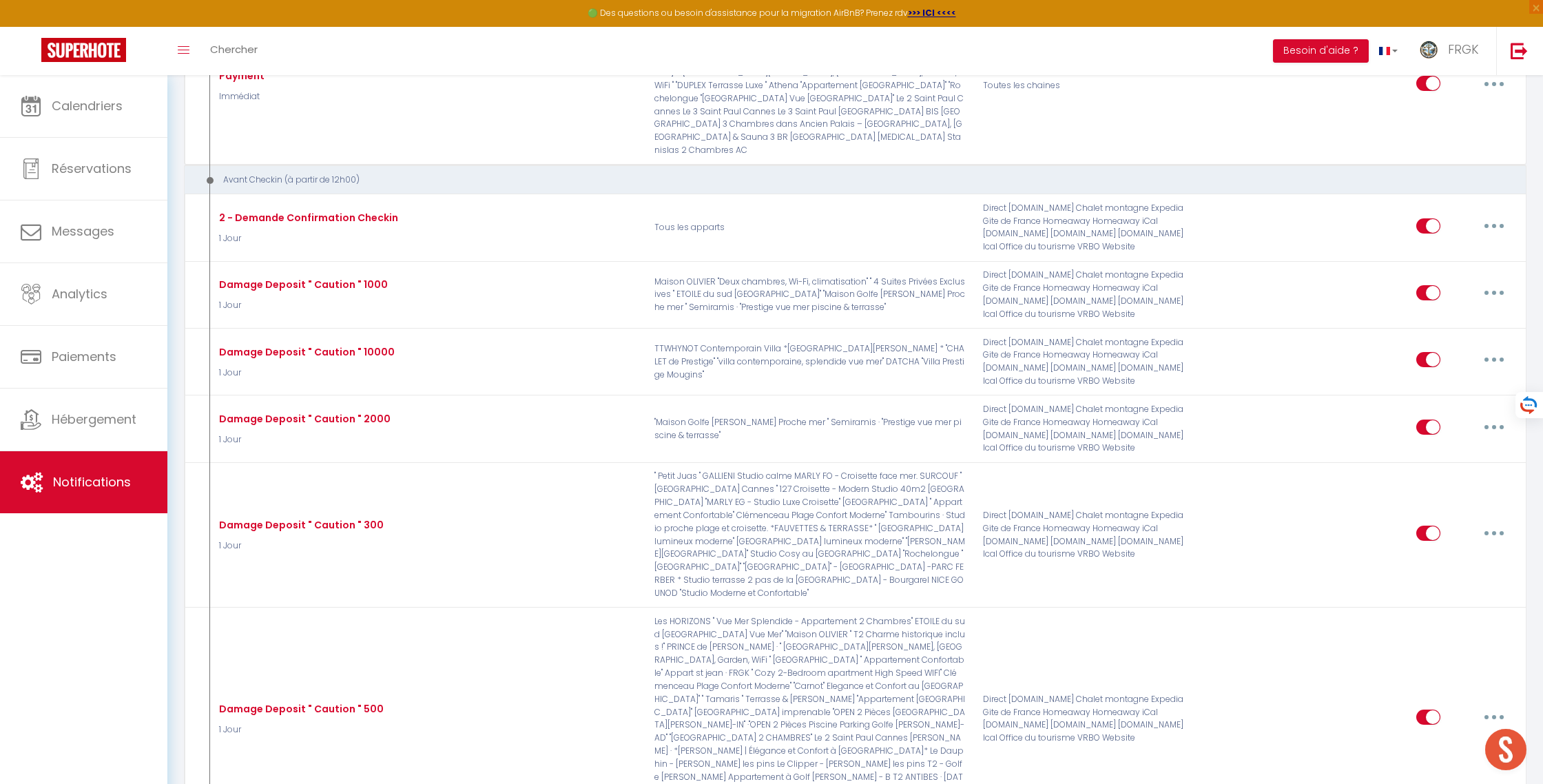
checkbox input "false"
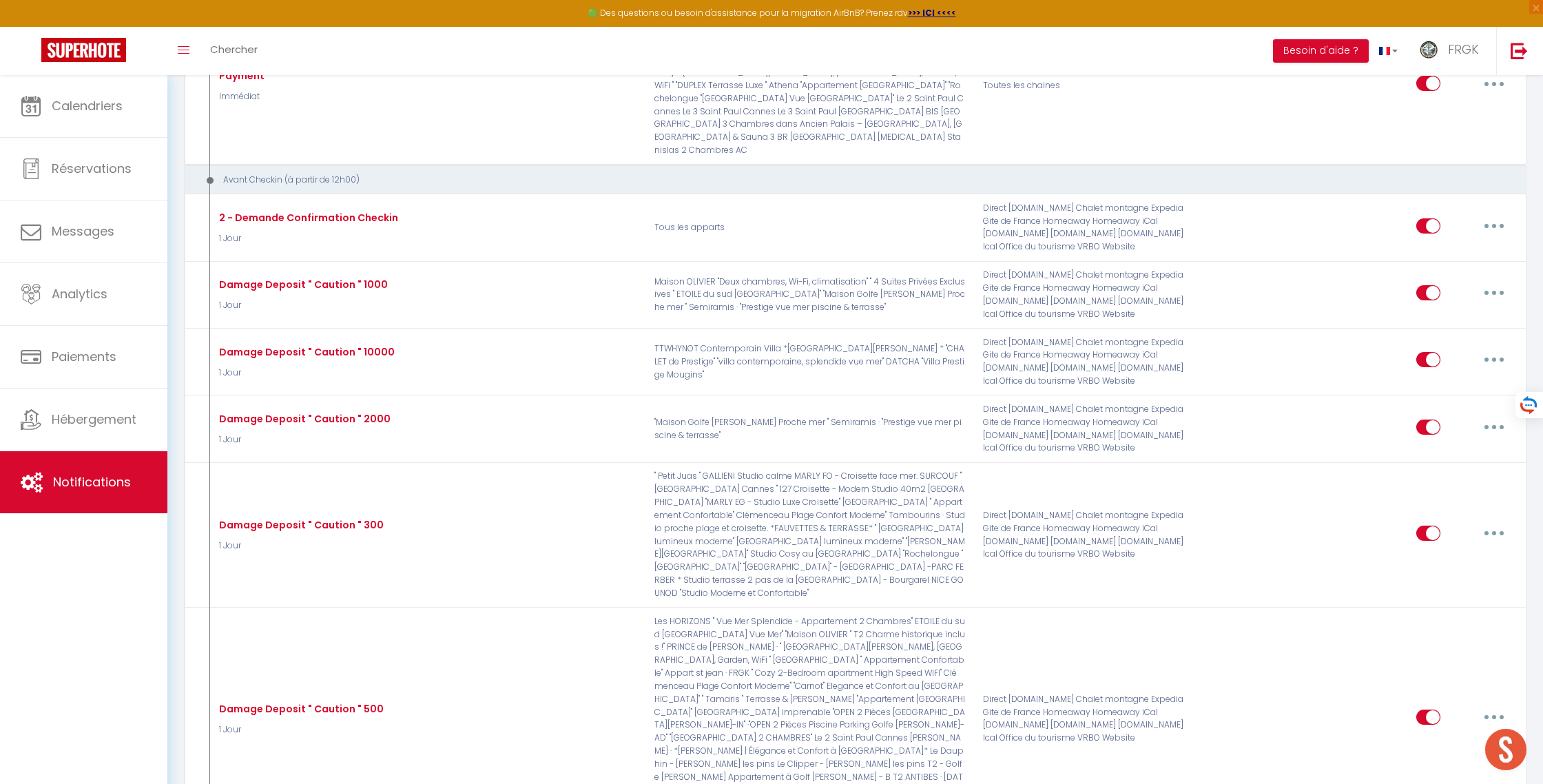
checkbox input "false"
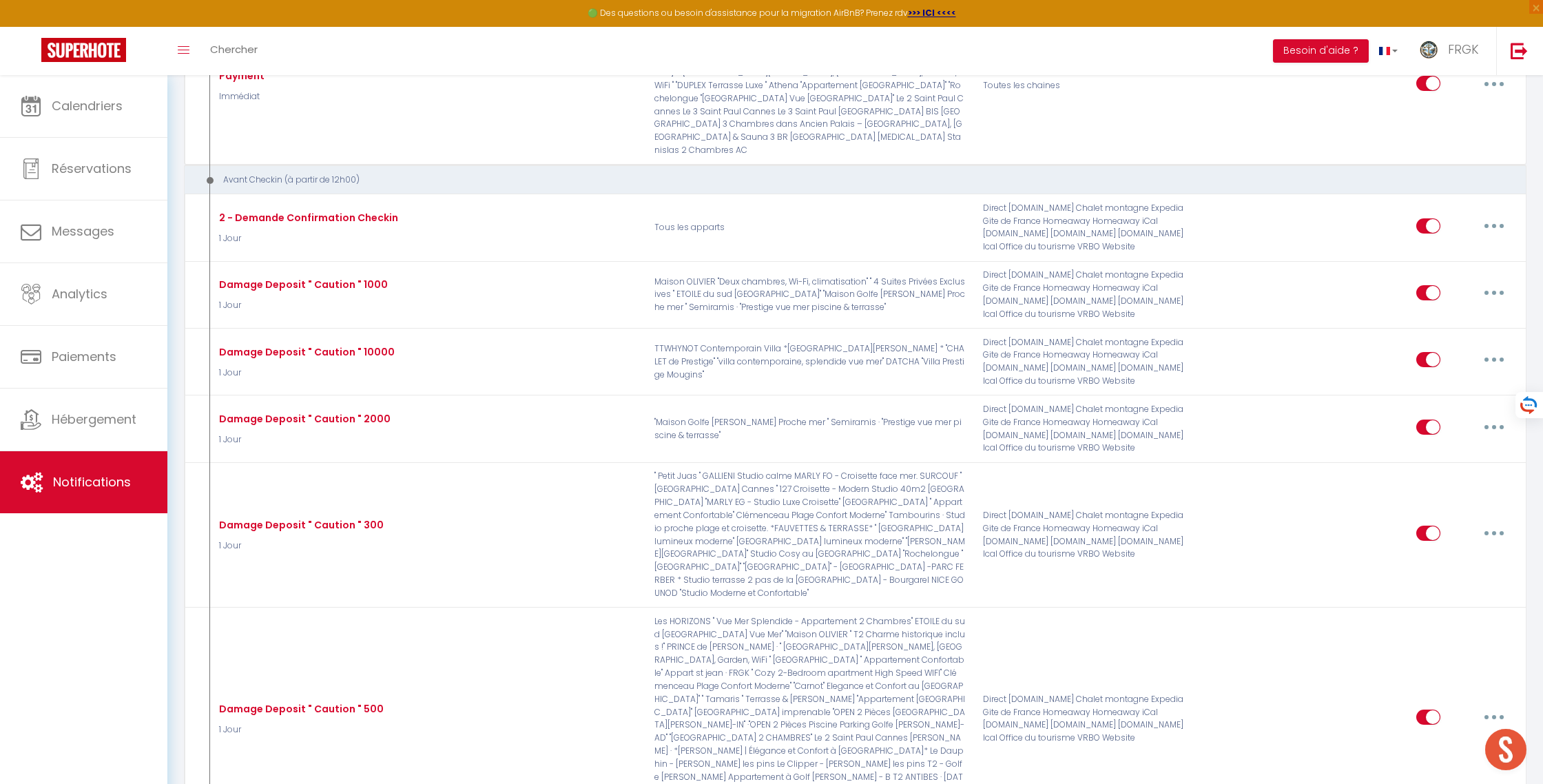
checkbox input "false"
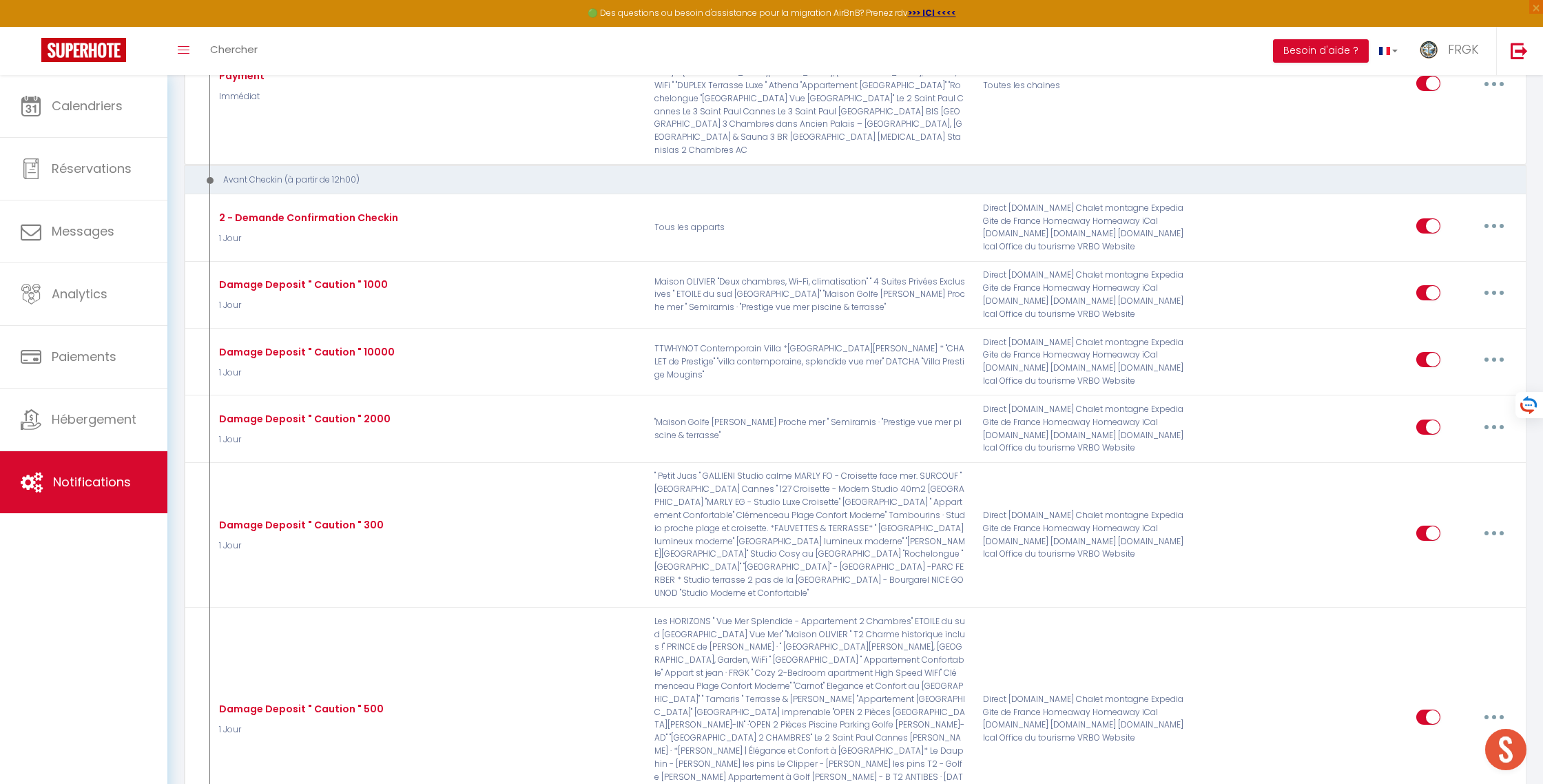
checkbox input "false"
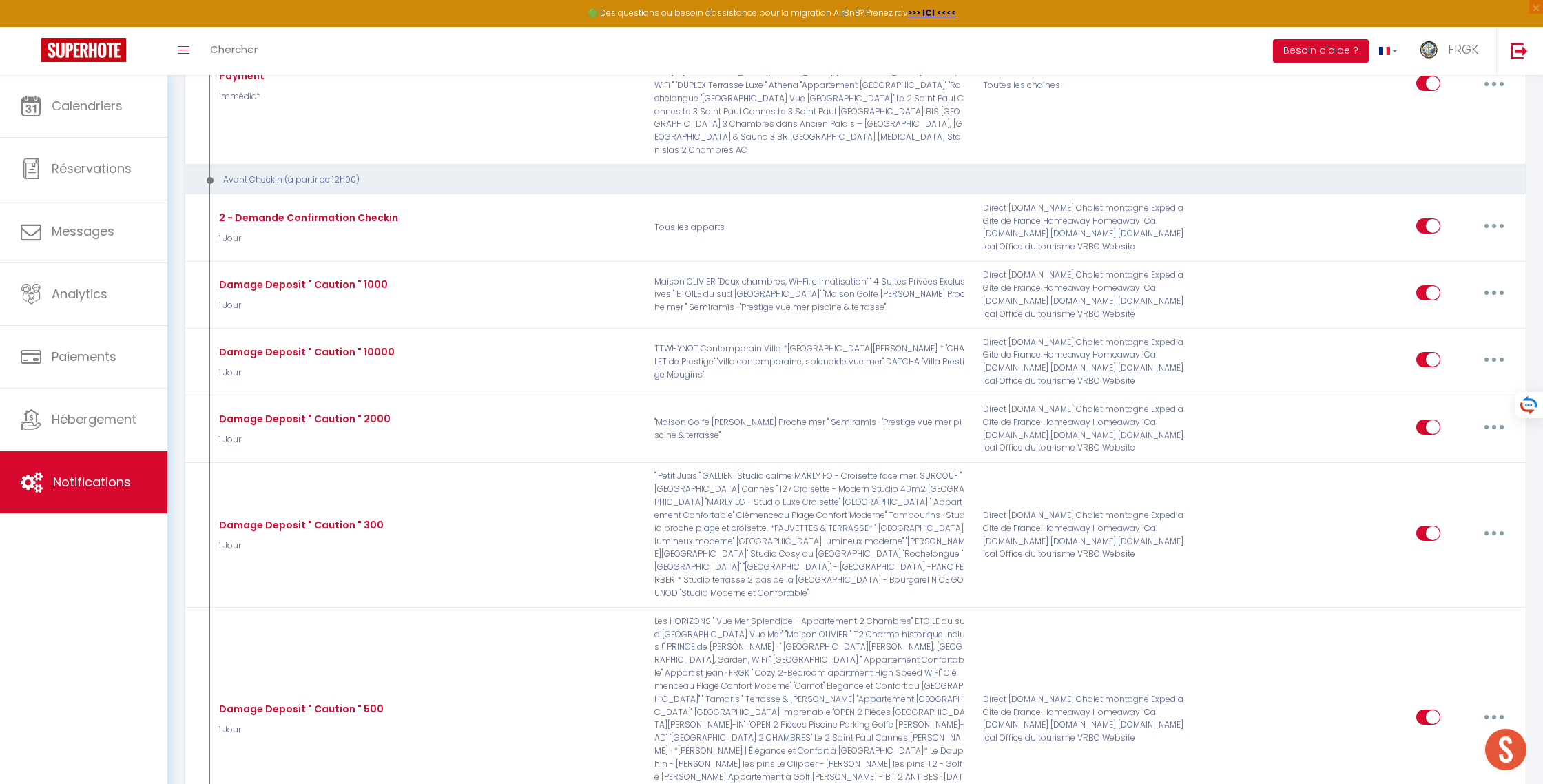
checkbox input "false"
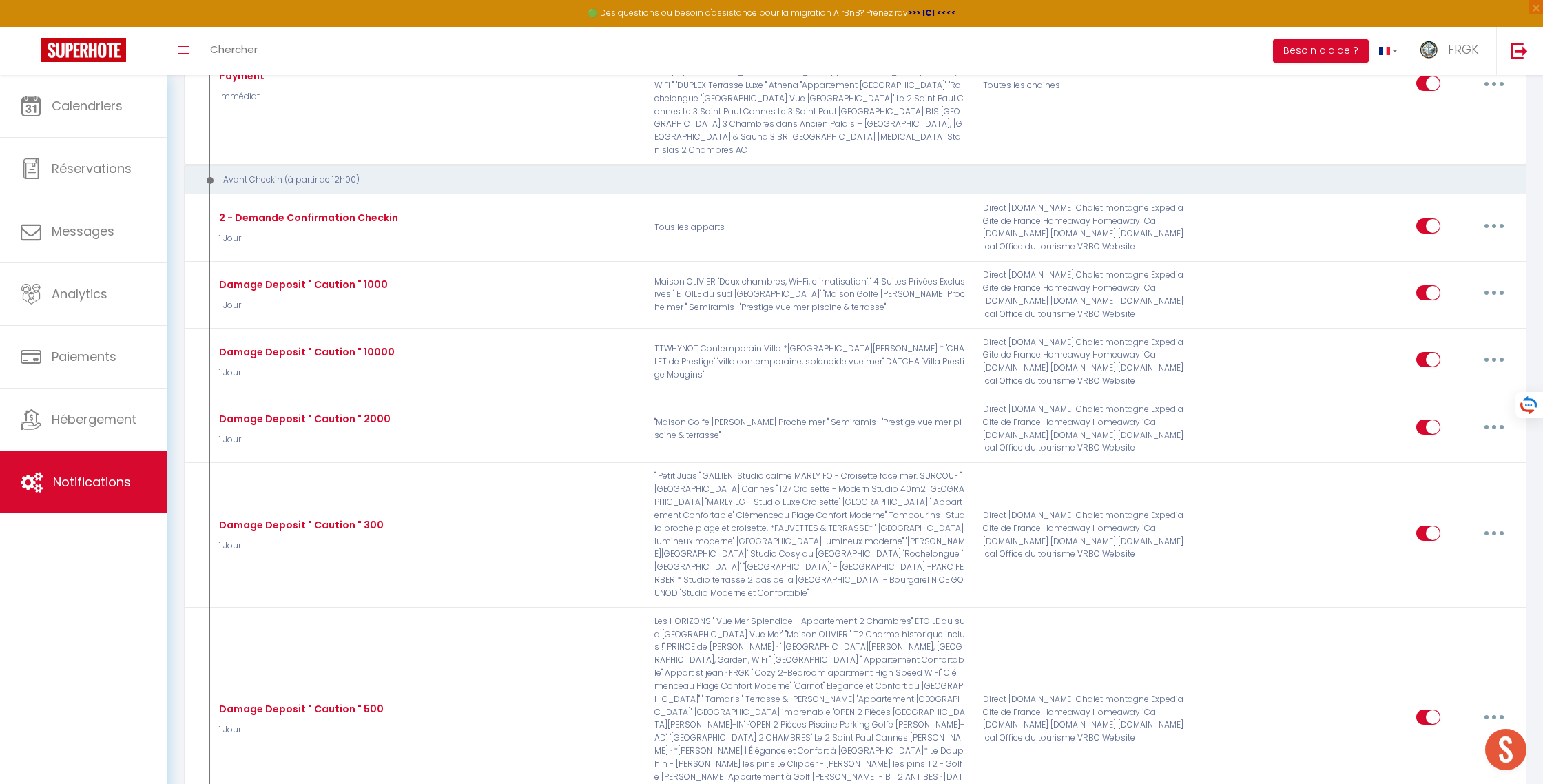
checkbox input "false"
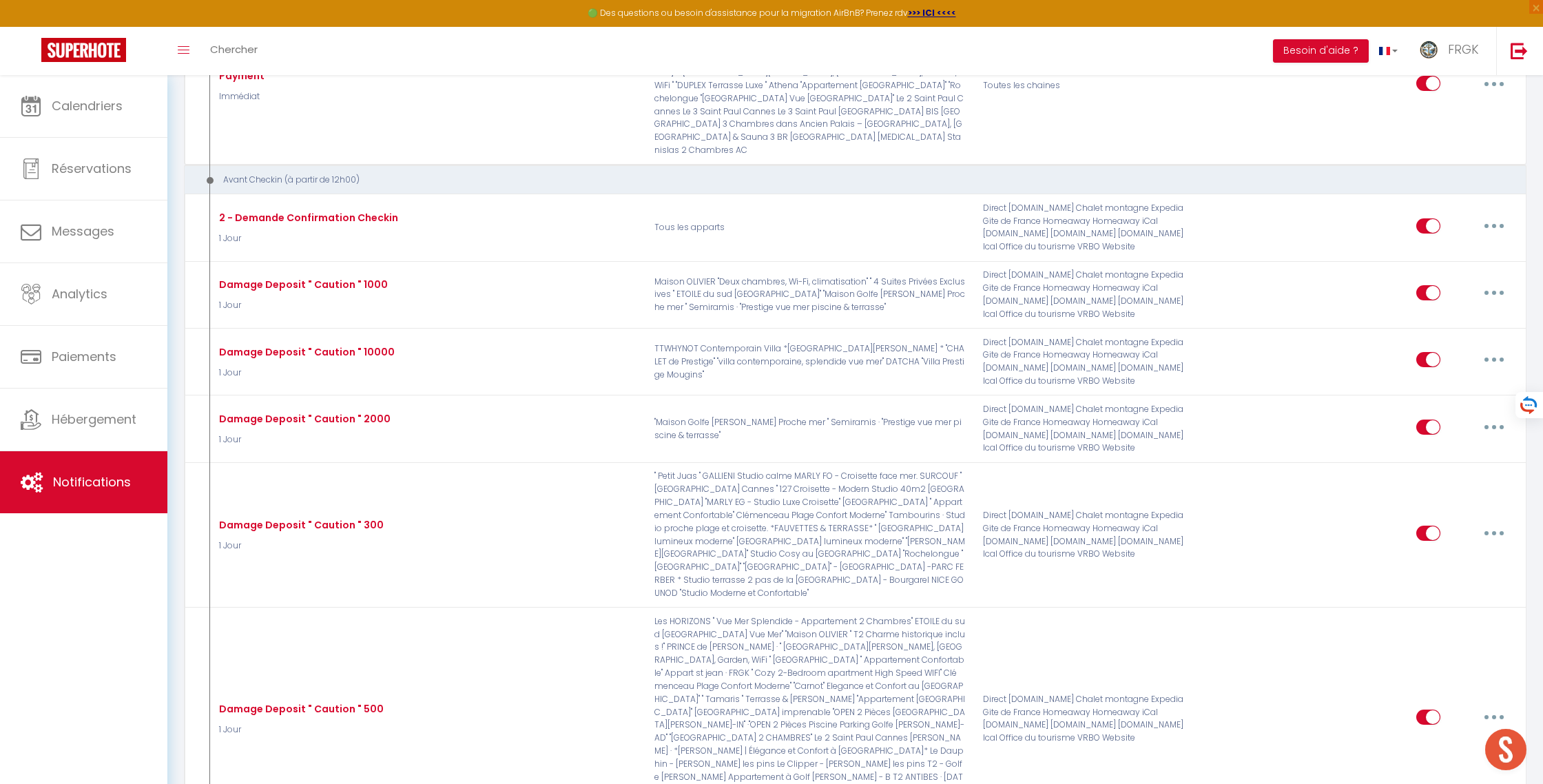
checkbox input "false"
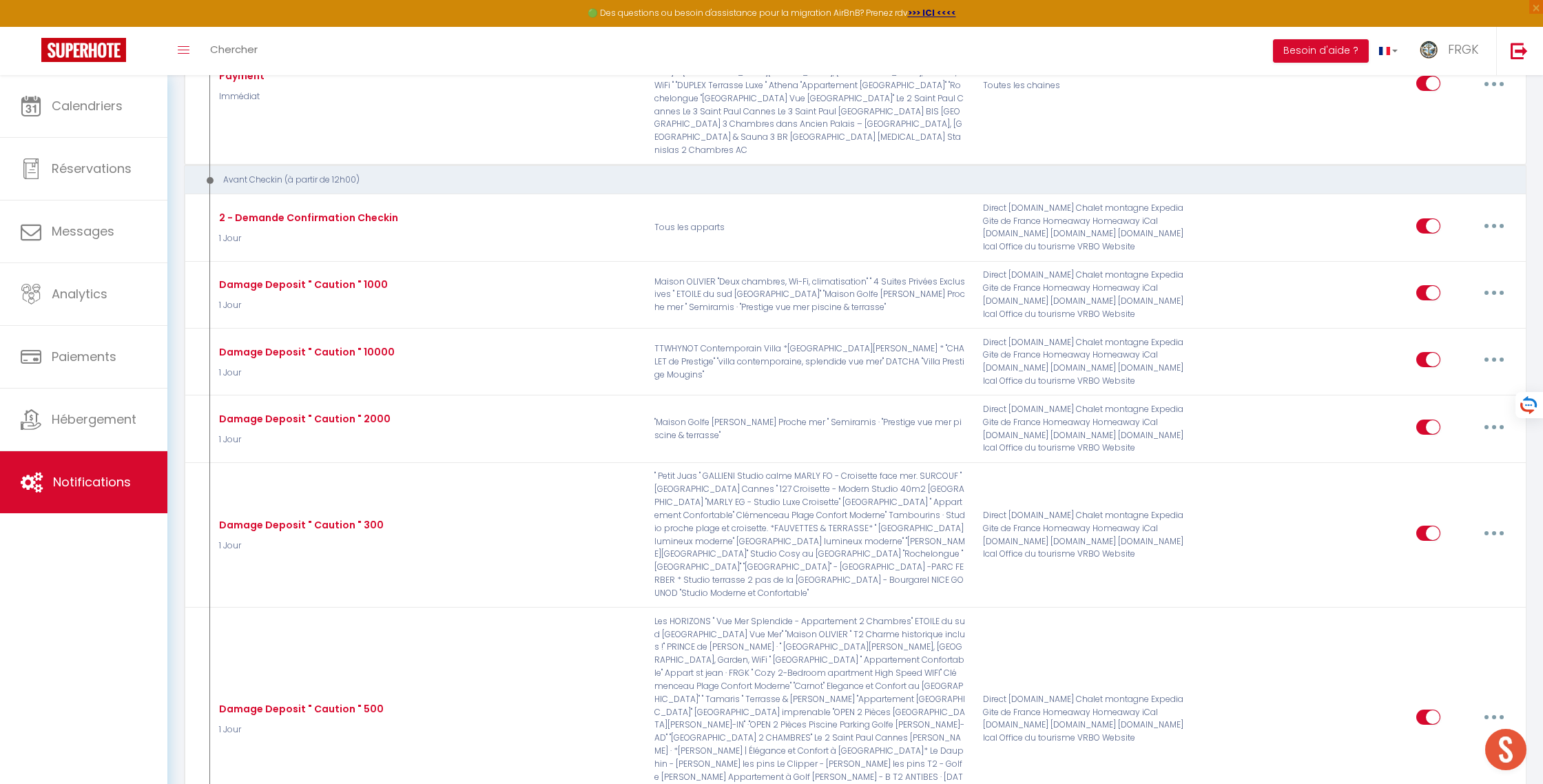
checkbox input "false"
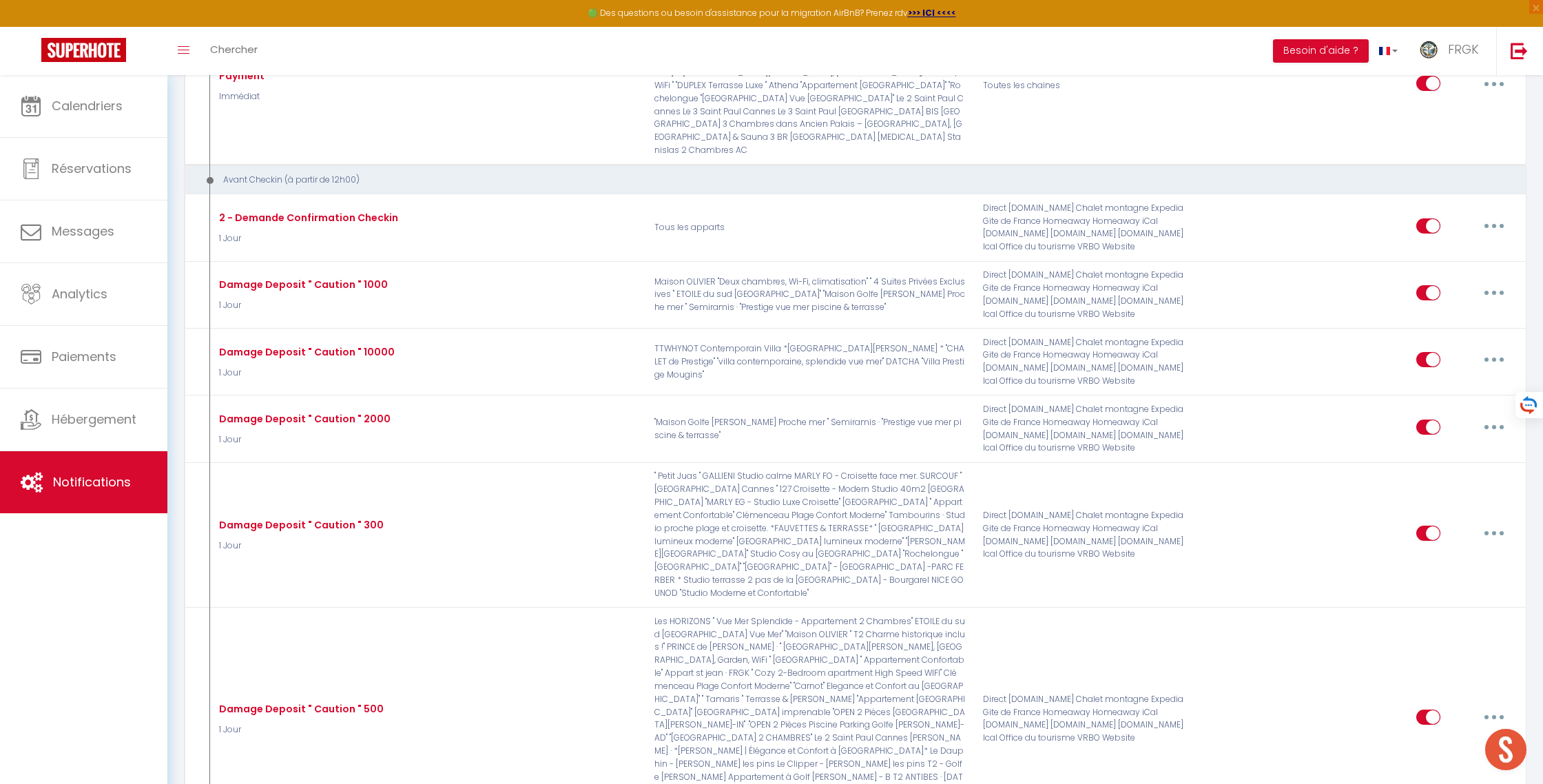
checkbox input "false"
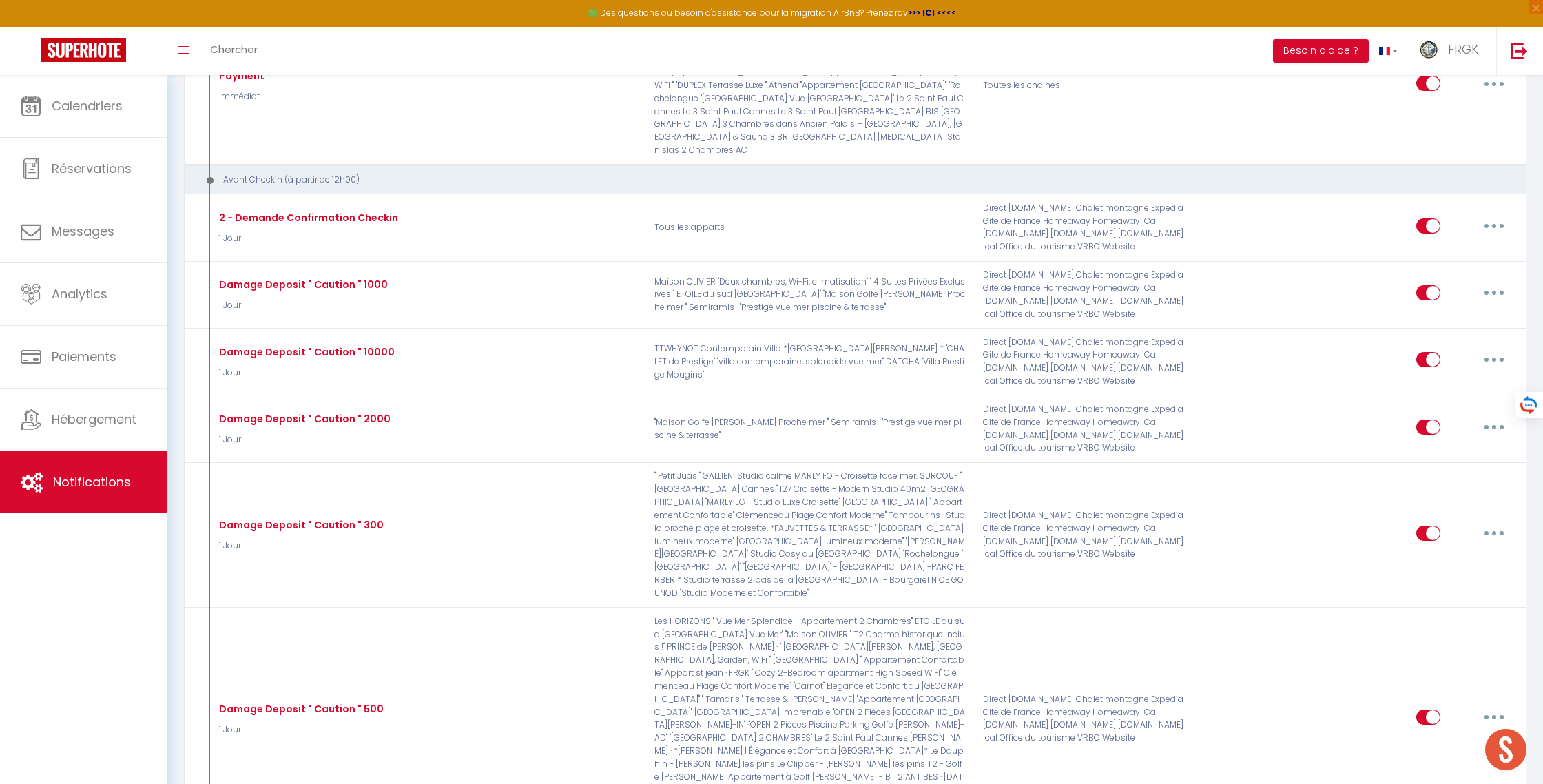
checkbox input "false"
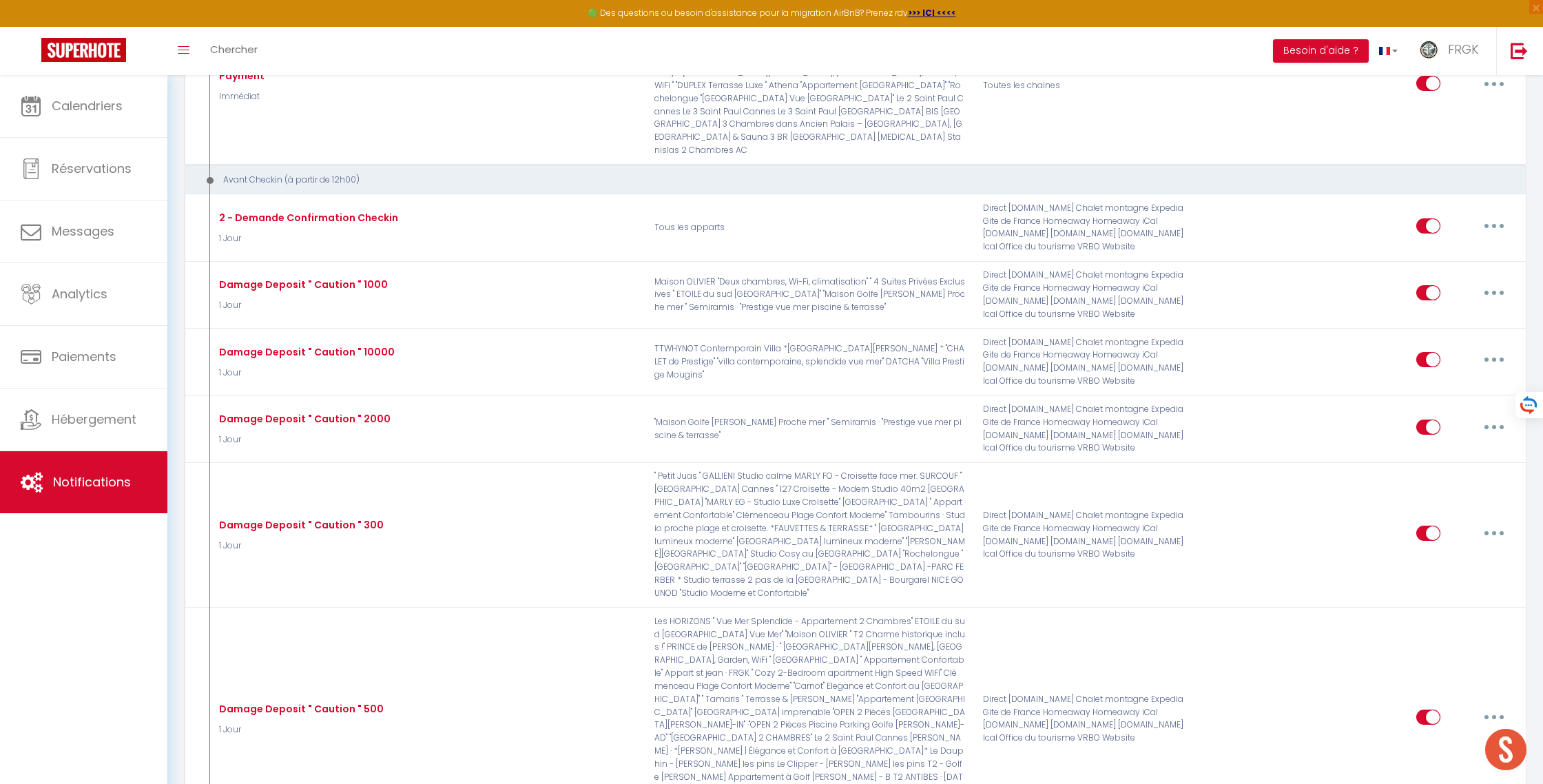
checkbox input "false"
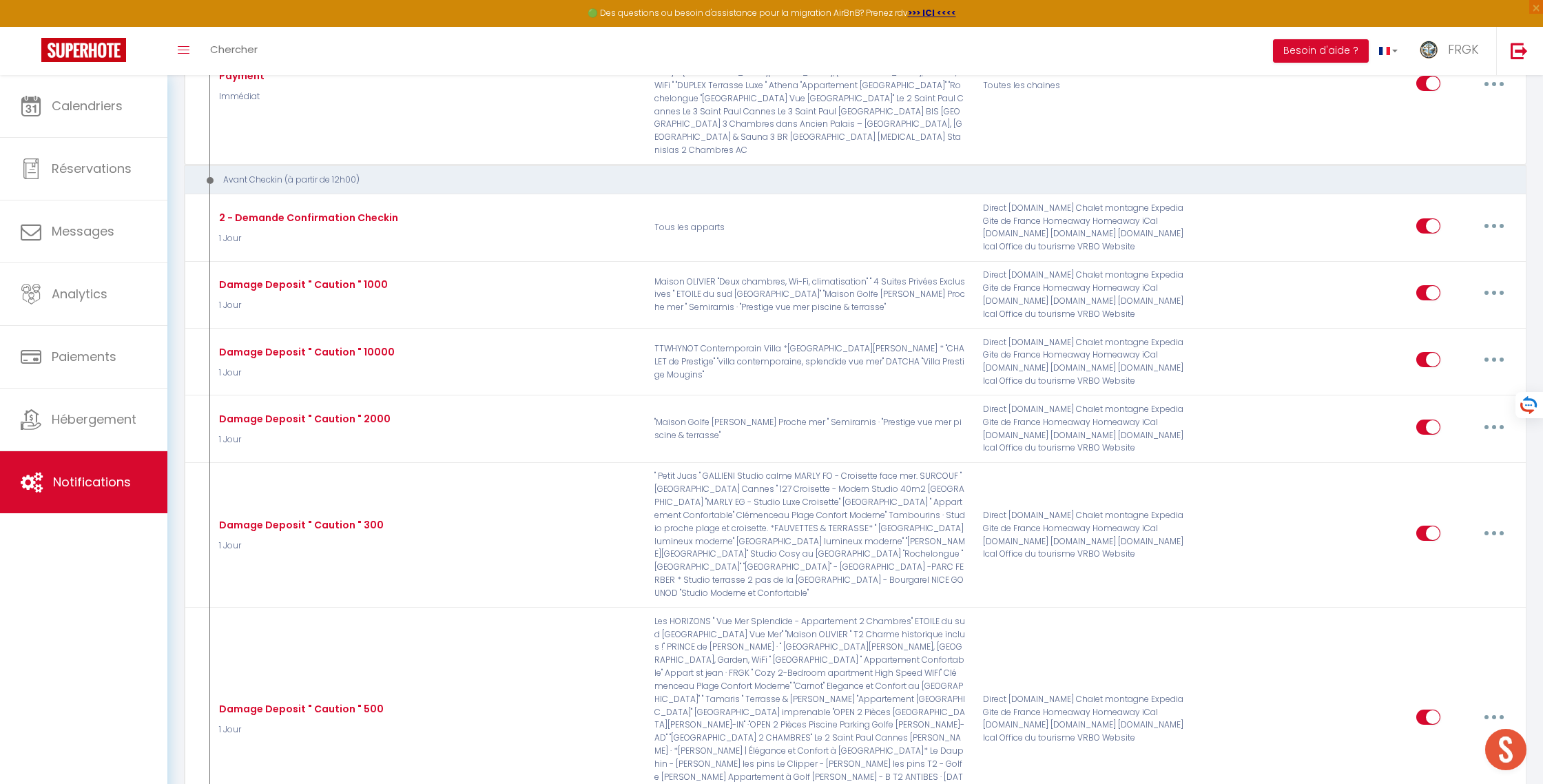
checkbox input "false"
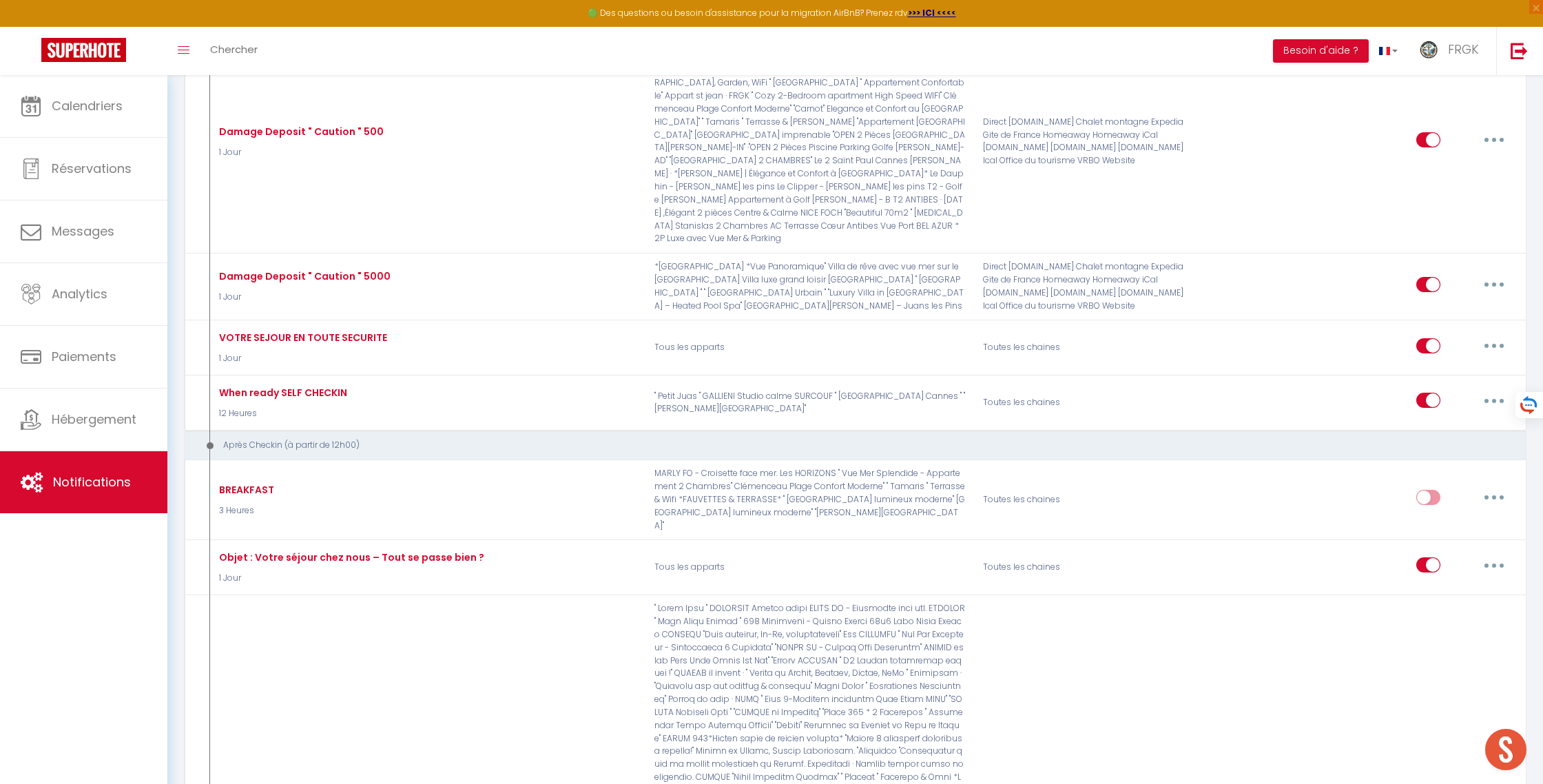
scroll to position [2250, 0]
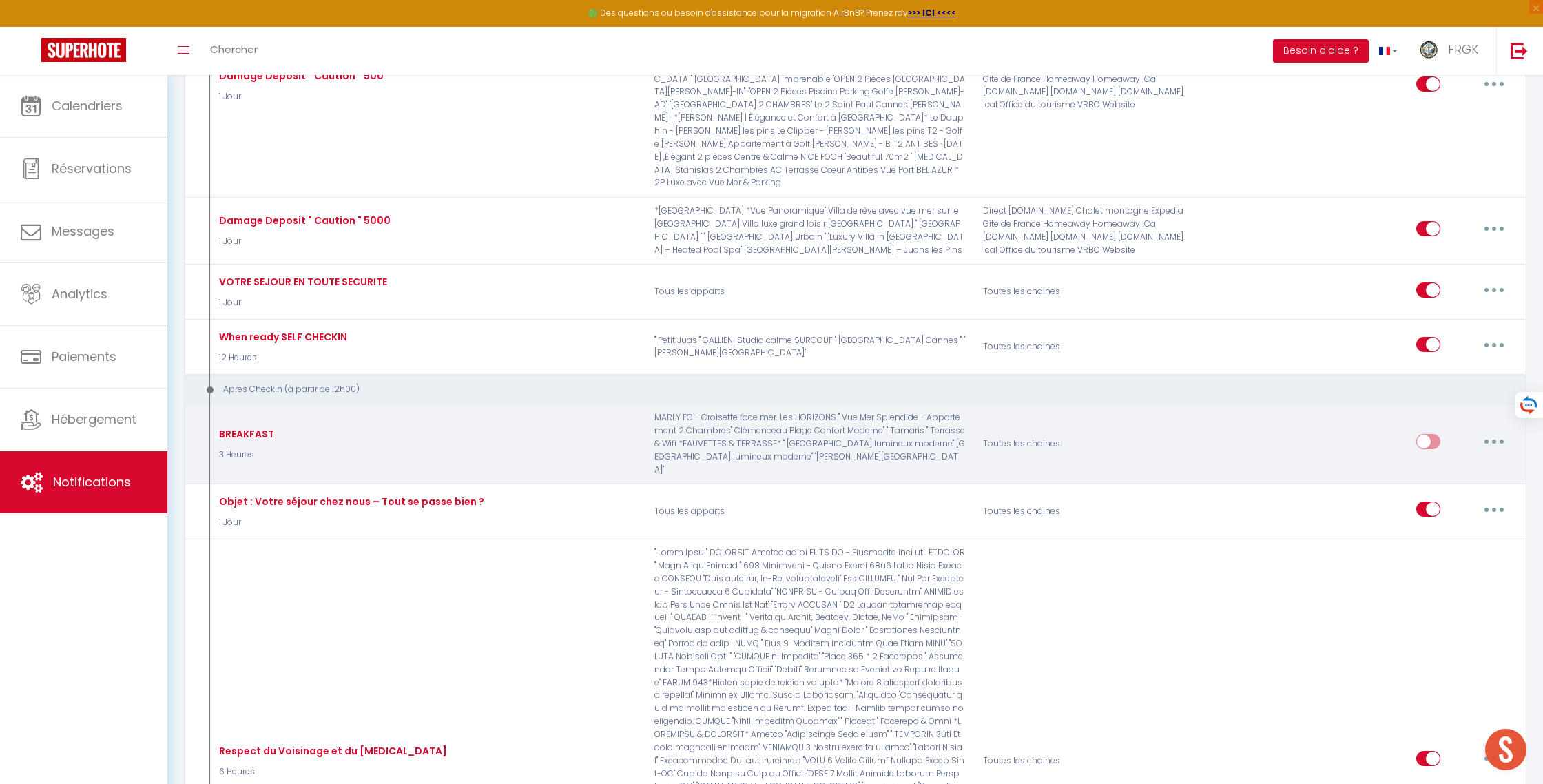
click at [632, 411] on div "BREAKFAST 3 Heures" at bounding box center [426, 443] width 439 height 65
click at [1431, 434] on input "checkbox" at bounding box center [1428, 445] width 24 height 21
click at [1494, 431] on button "button" at bounding box center [1494, 442] width 38 height 22
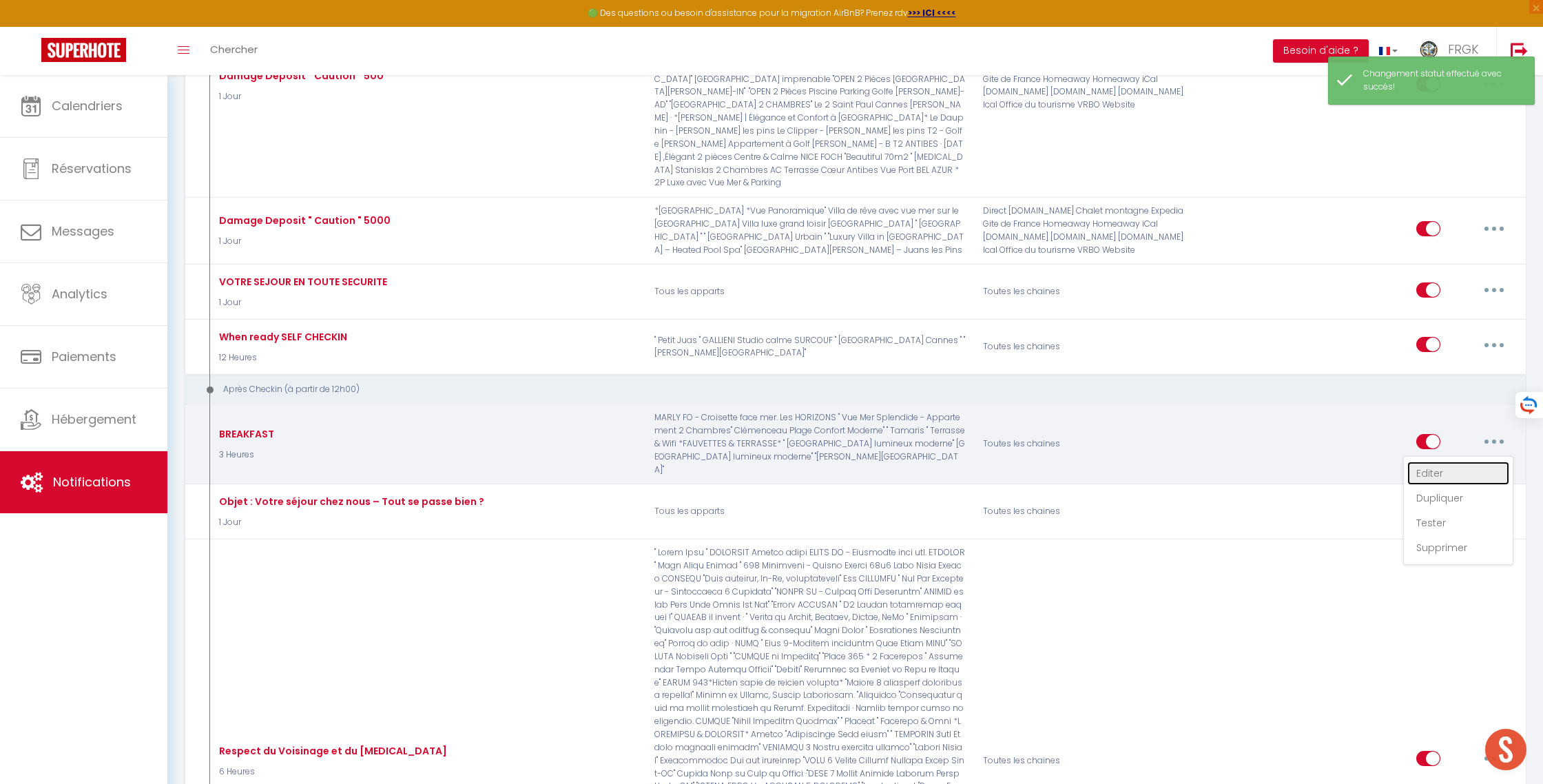
click at [1454, 461] on link "Editer" at bounding box center [1458, 473] width 102 height 24
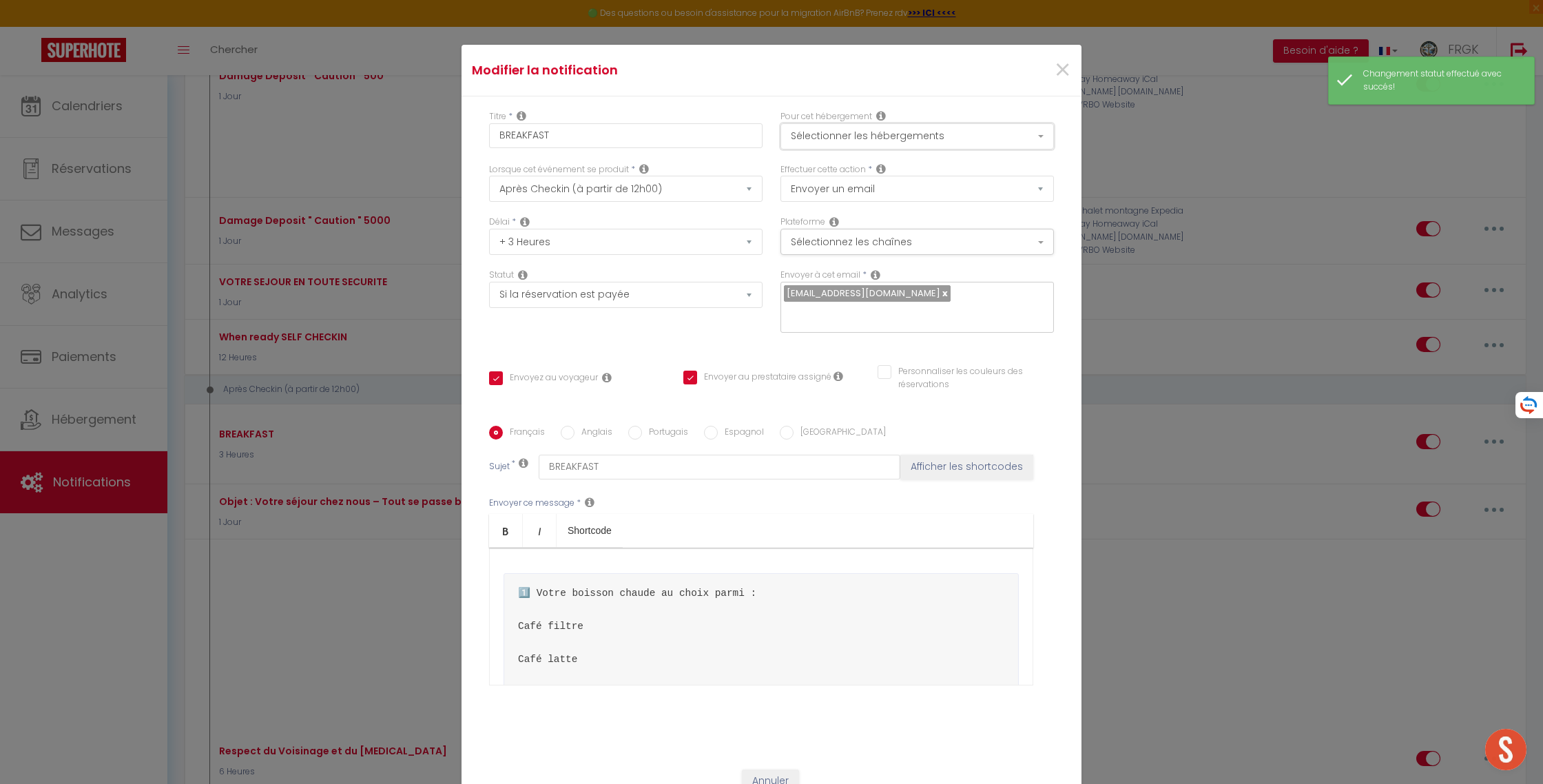
click at [875, 129] on button "Sélectionner les hébergements" at bounding box center [917, 137] width 273 height 26
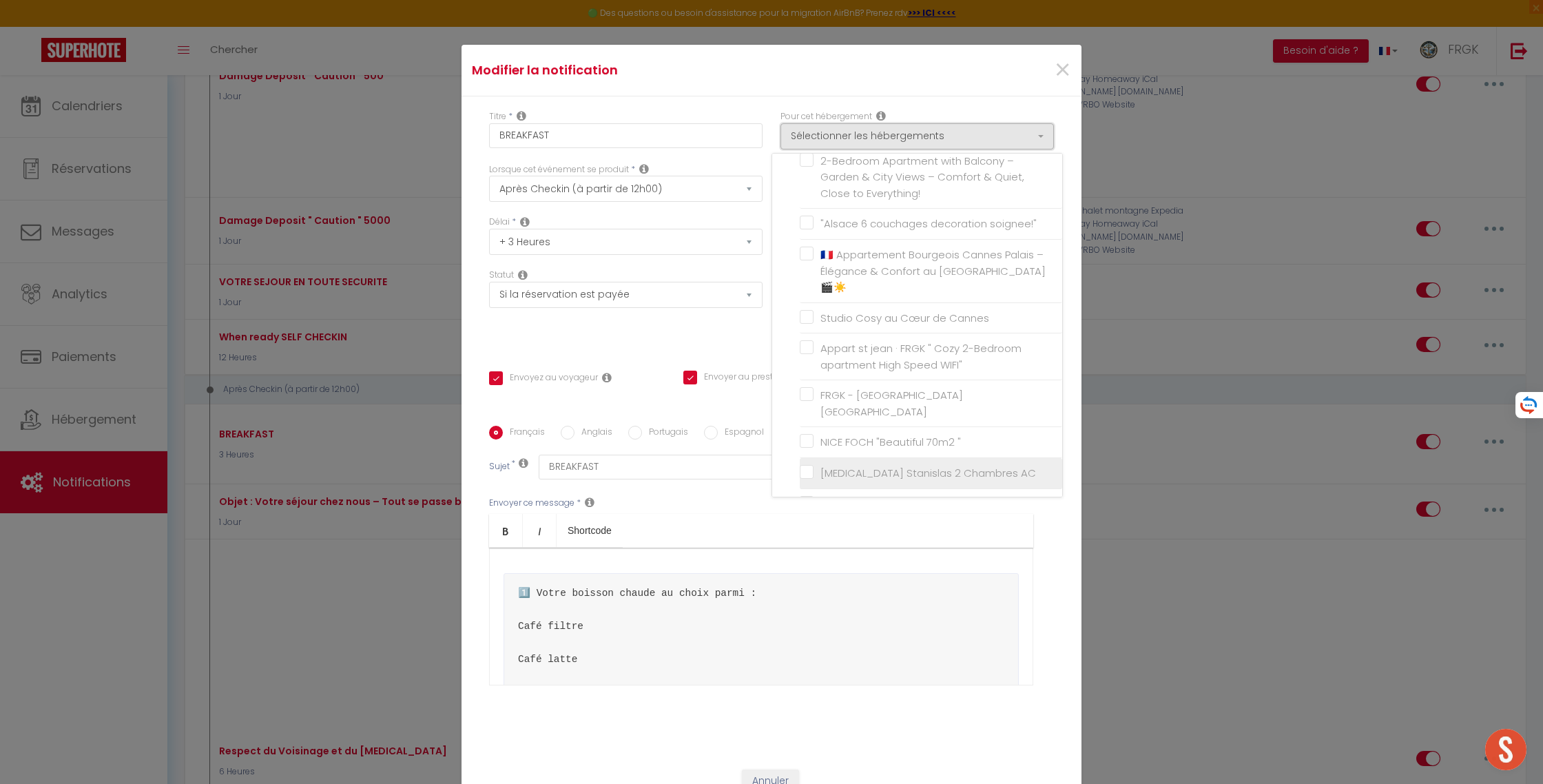
scroll to position [3791, 0]
click at [806, 469] on input "[MEDICAL_DATA] Stanislas 2 Chambres AC" at bounding box center [930, 476] width 263 height 14
click at [735, 352] on div "Titre * BREAKFAST Pour cet hébergement Sélectionner les hébergements Tous les a…" at bounding box center [771, 426] width 620 height 659
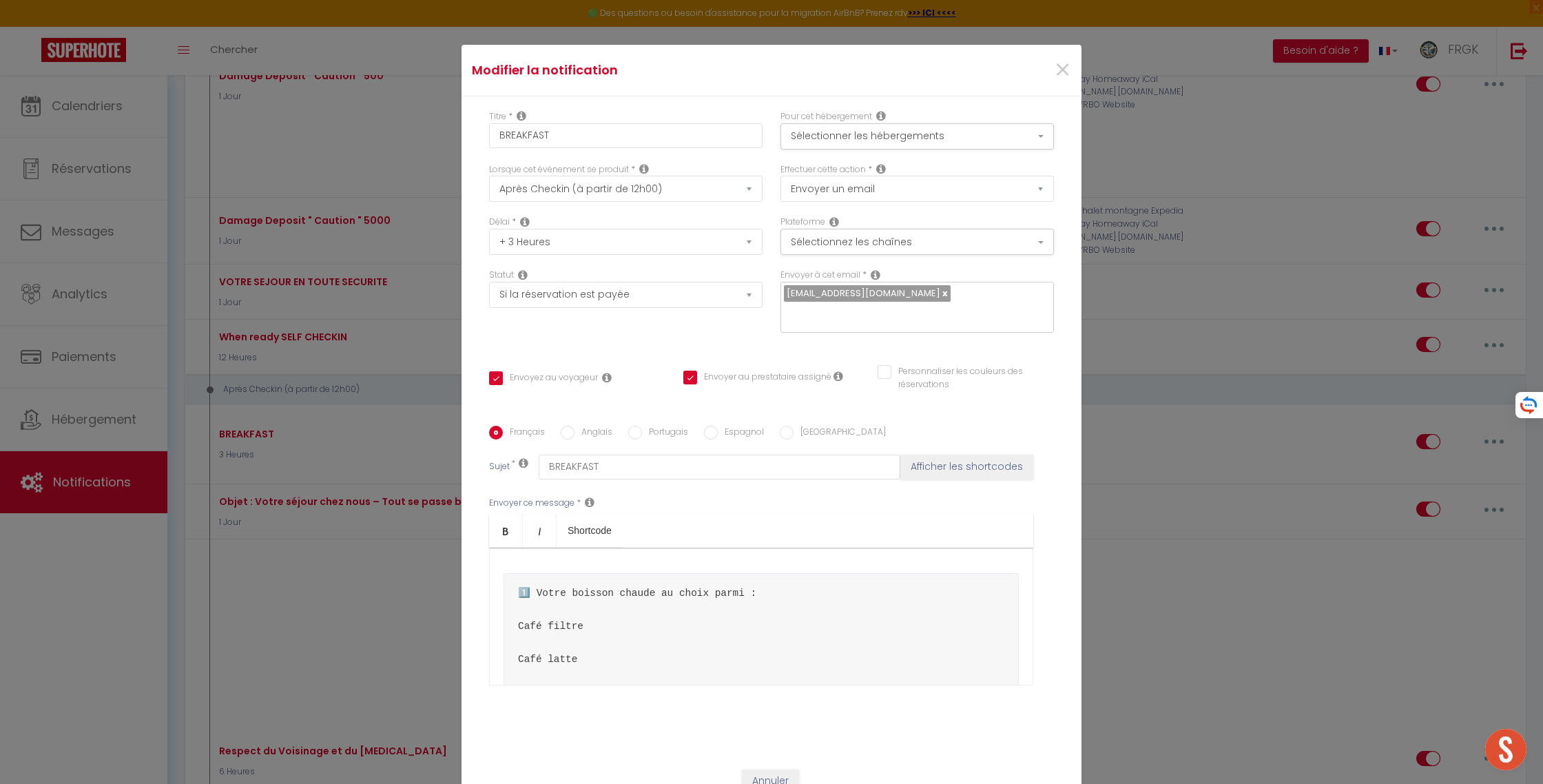
scroll to position [92, 0]
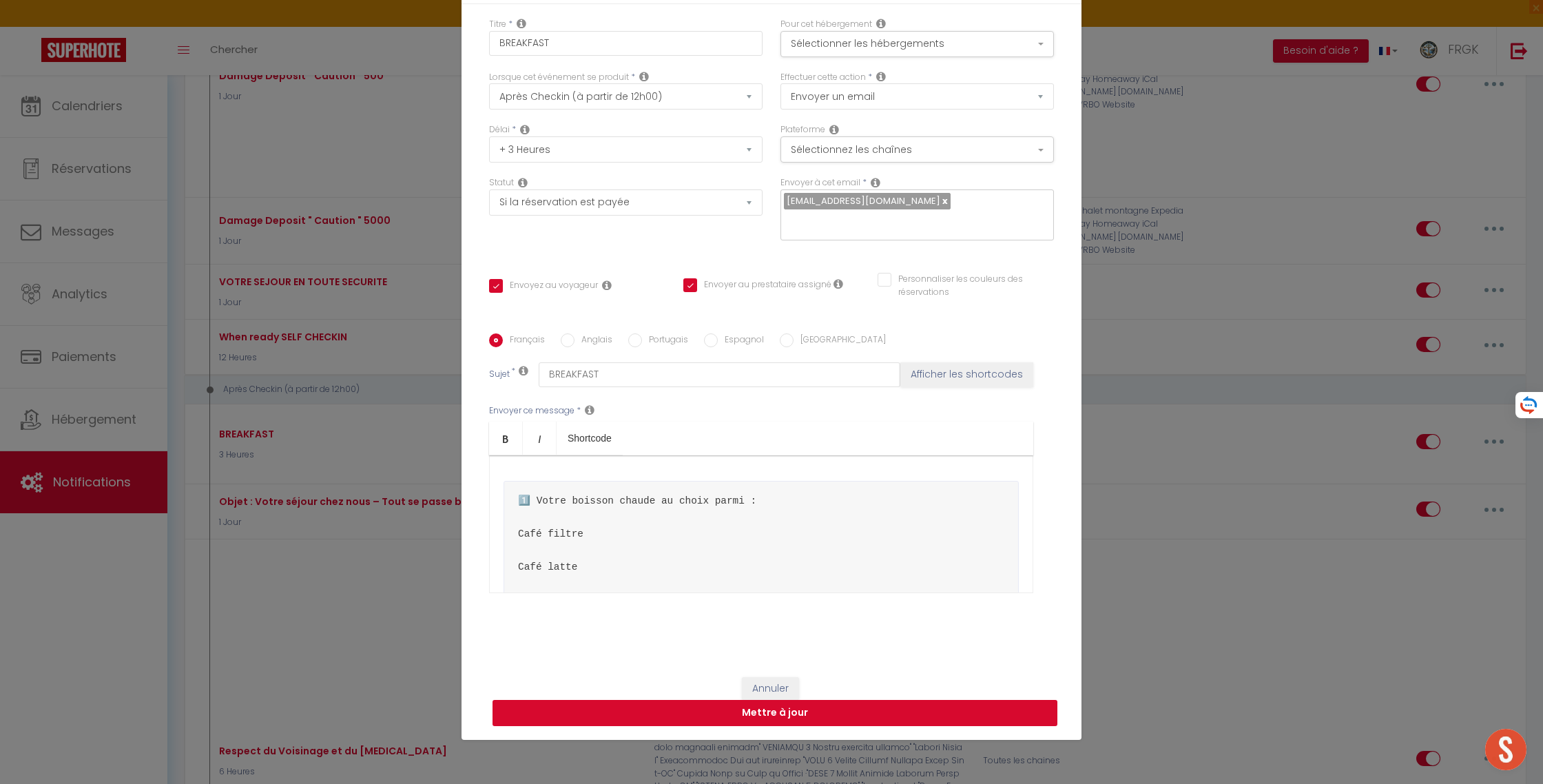
click at [812, 709] on button "Mettre à jour" at bounding box center [775, 713] width 565 height 26
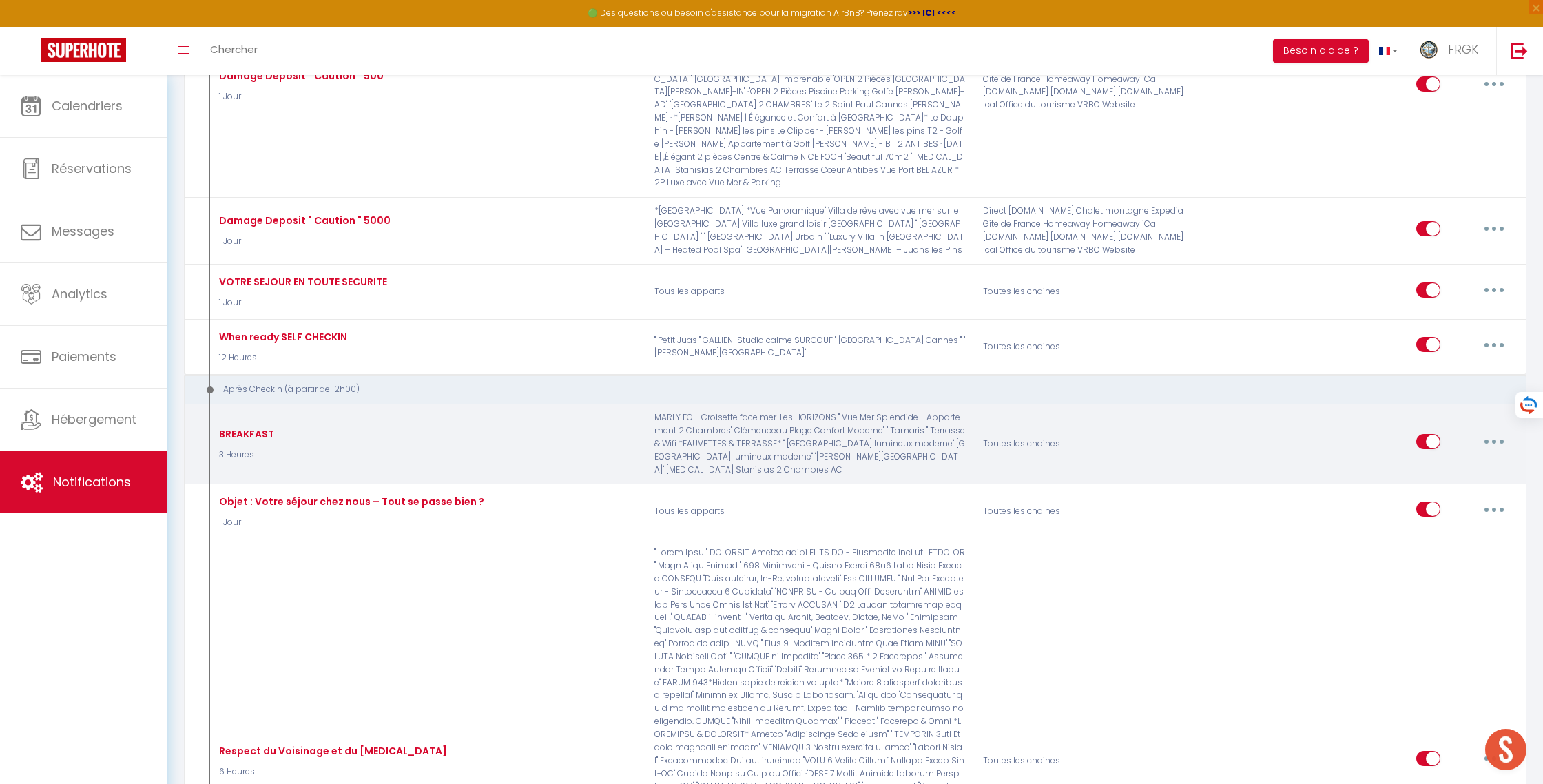
click at [1496, 431] on button "button" at bounding box center [1494, 442] width 38 height 22
click at [1449, 461] on link "Editer" at bounding box center [1458, 473] width 102 height 24
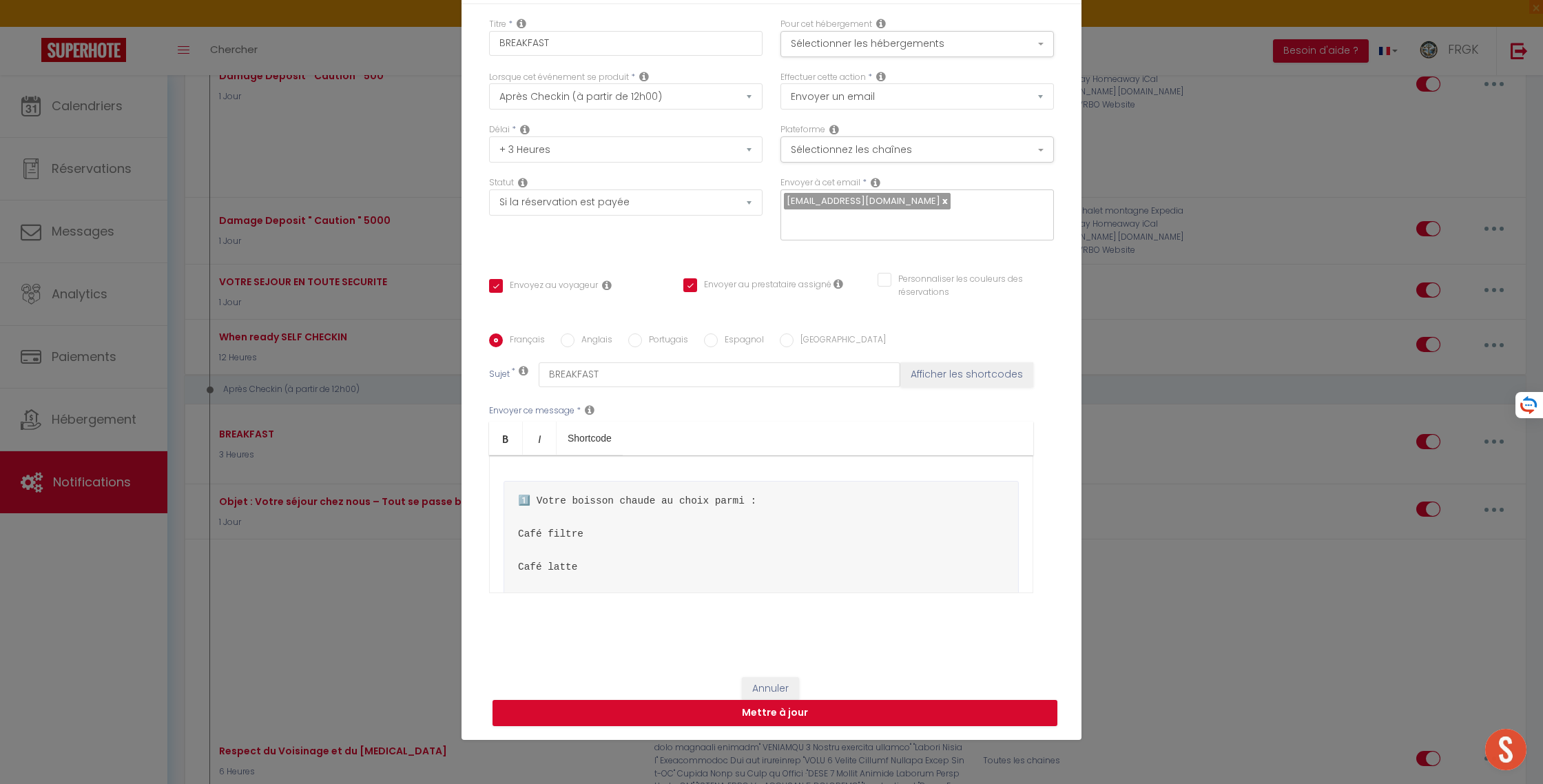
click at [776, 286] on input "Envoyer au prestataire assigné" at bounding box center [757, 285] width 148 height 14
click at [802, 710] on button "Mettre à jour" at bounding box center [775, 713] width 565 height 26
